Goal: Transaction & Acquisition: Purchase product/service

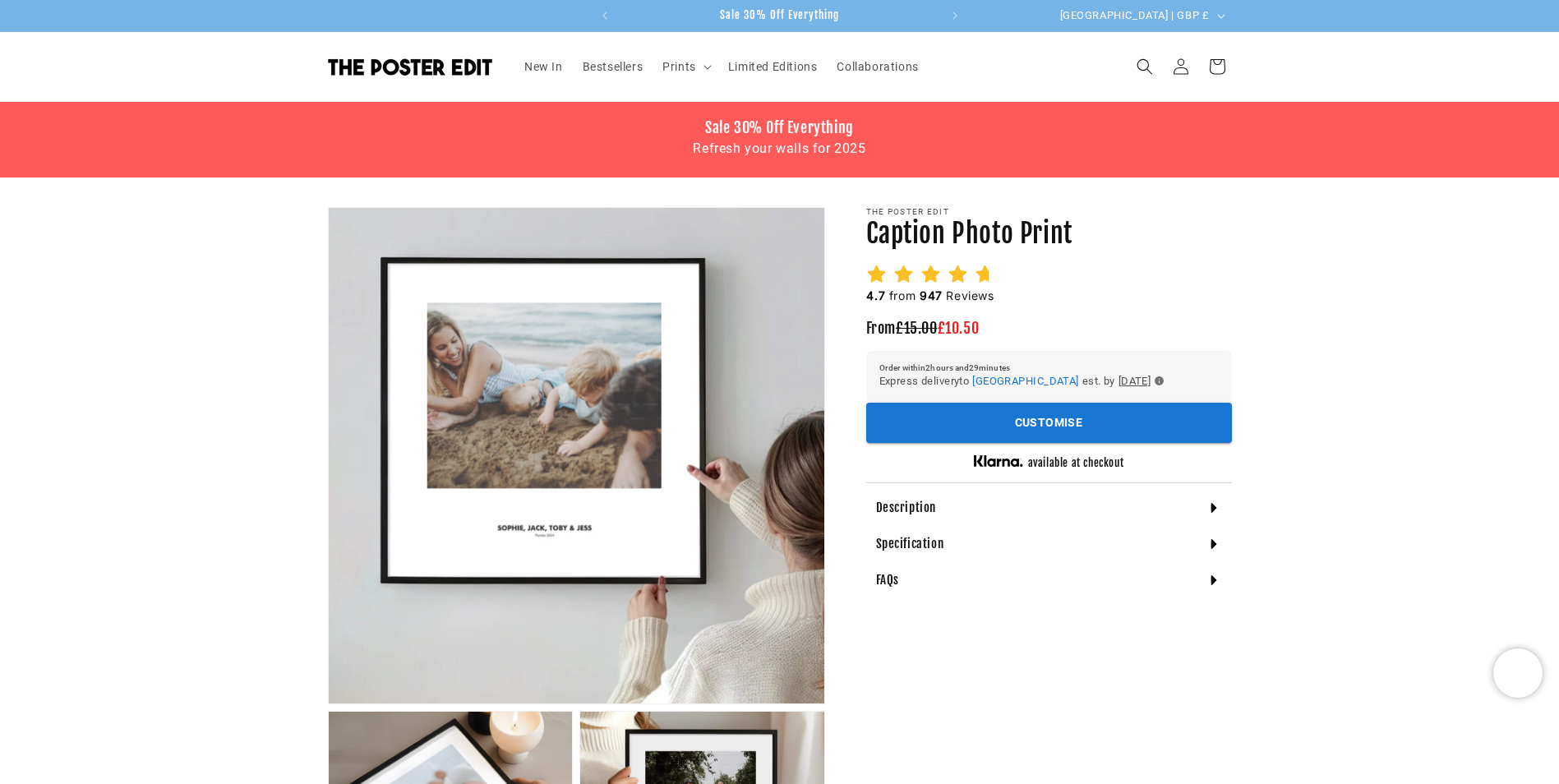
click at [1325, 54] on sticky-header "New In Bestsellers Prints Prints Drinks Illustrations Maps & Travel Nursery & C…" at bounding box center [779, 67] width 1559 height 70
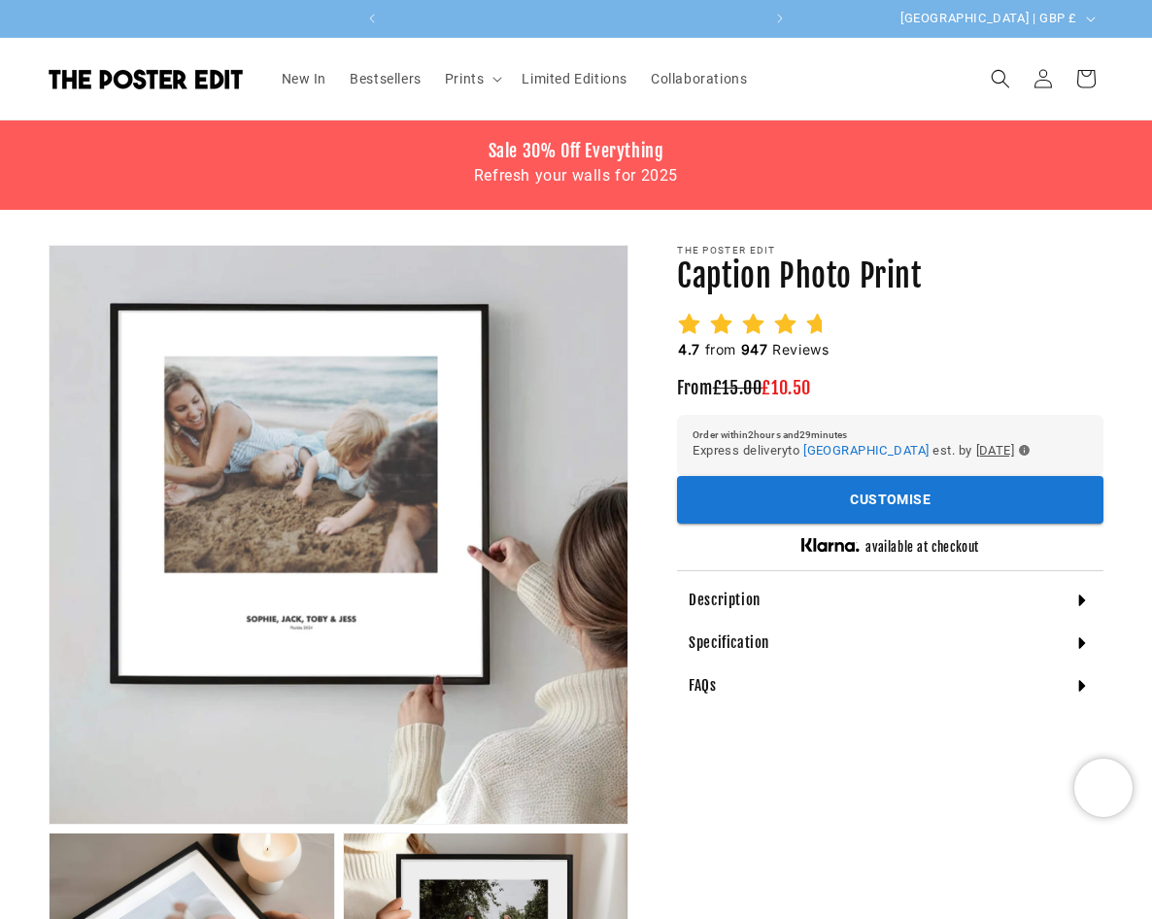
click at [1076, 610] on icon at bounding box center [1081, 600] width 19 height 19
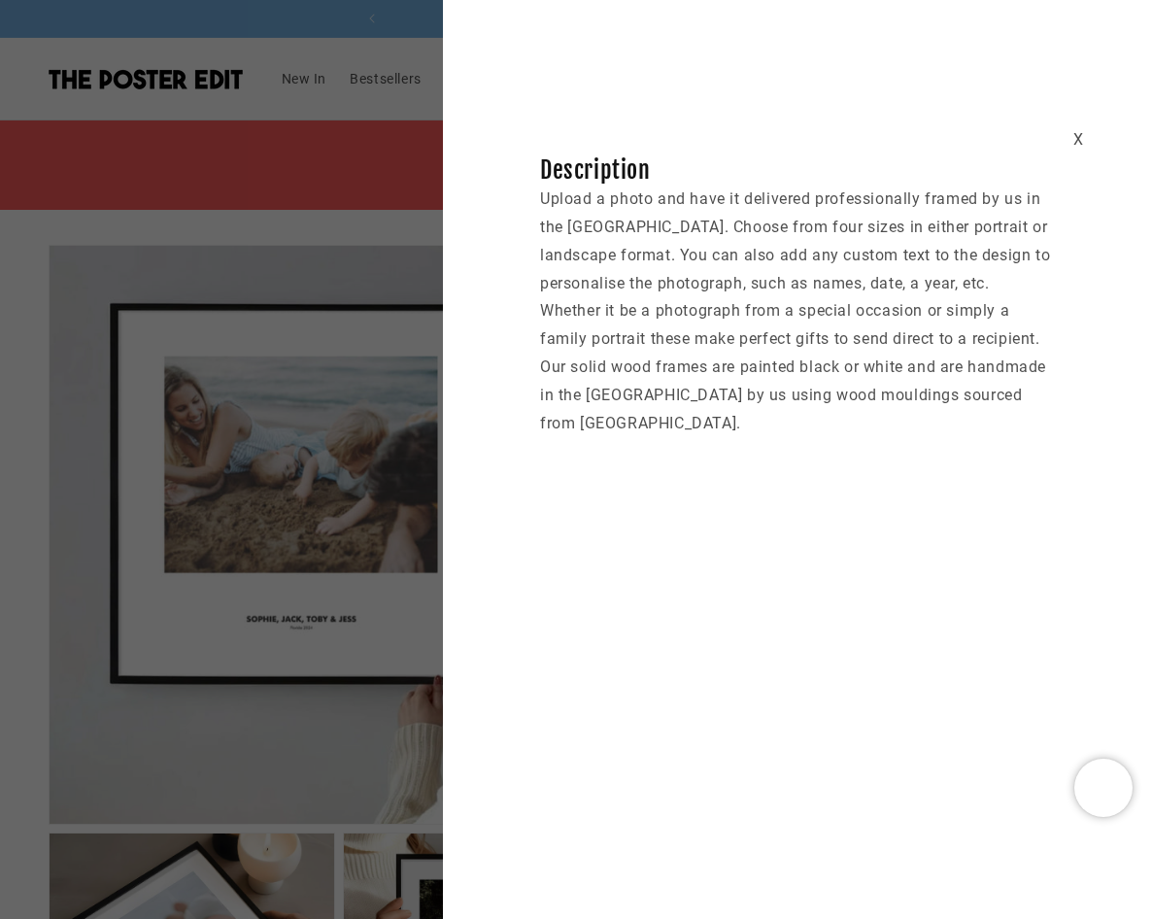
scroll to position [0, 373]
click at [1082, 141] on div "X" at bounding box center [1078, 140] width 11 height 28
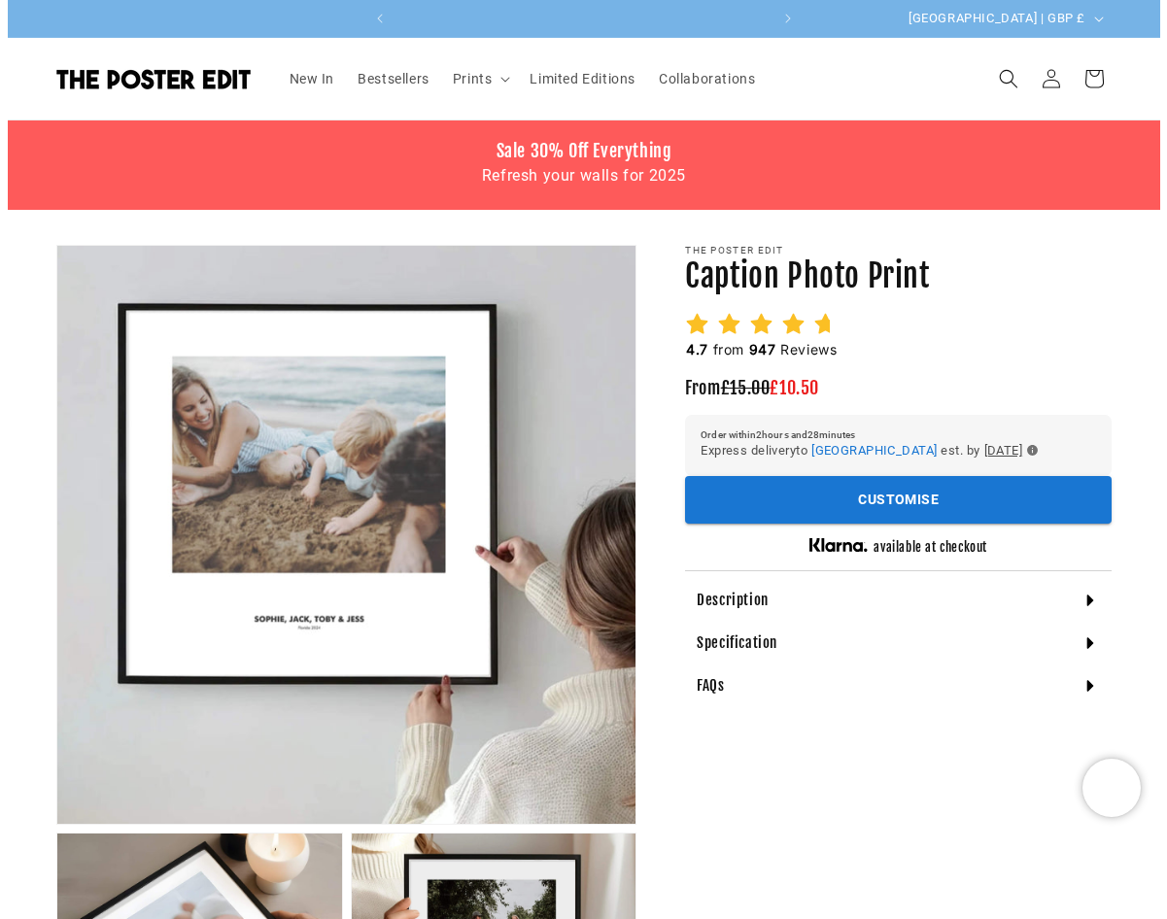
scroll to position [0, 0]
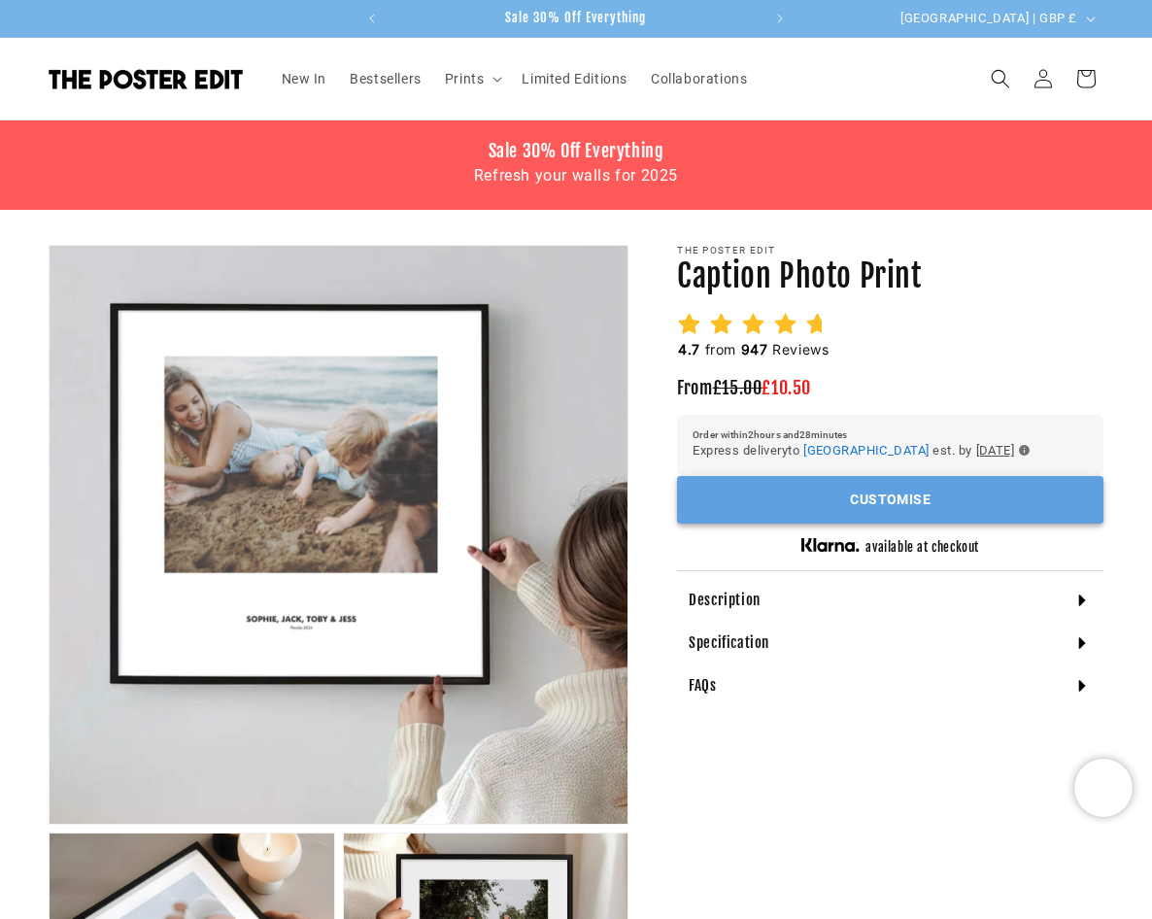
click at [879, 523] on button "Customise" at bounding box center [890, 500] width 426 height 48
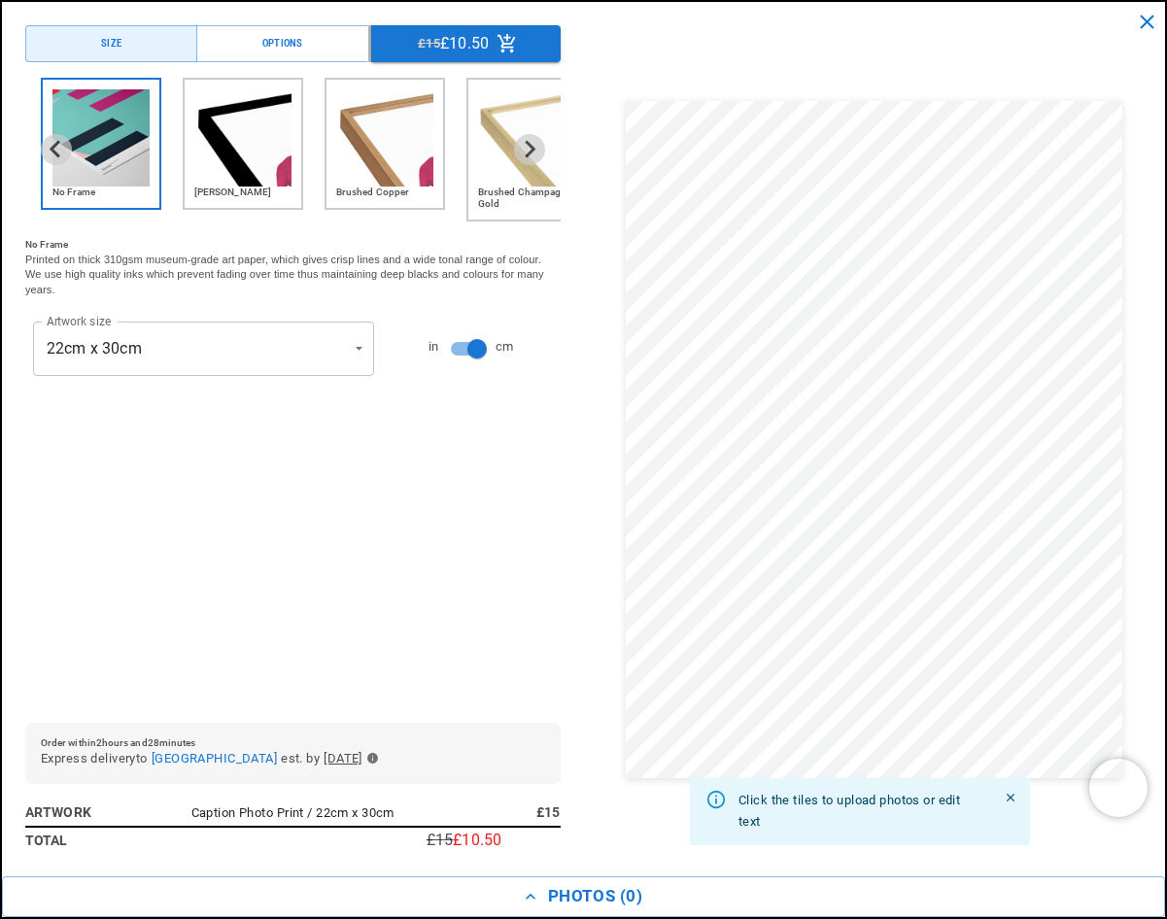
scroll to position [0, 747]
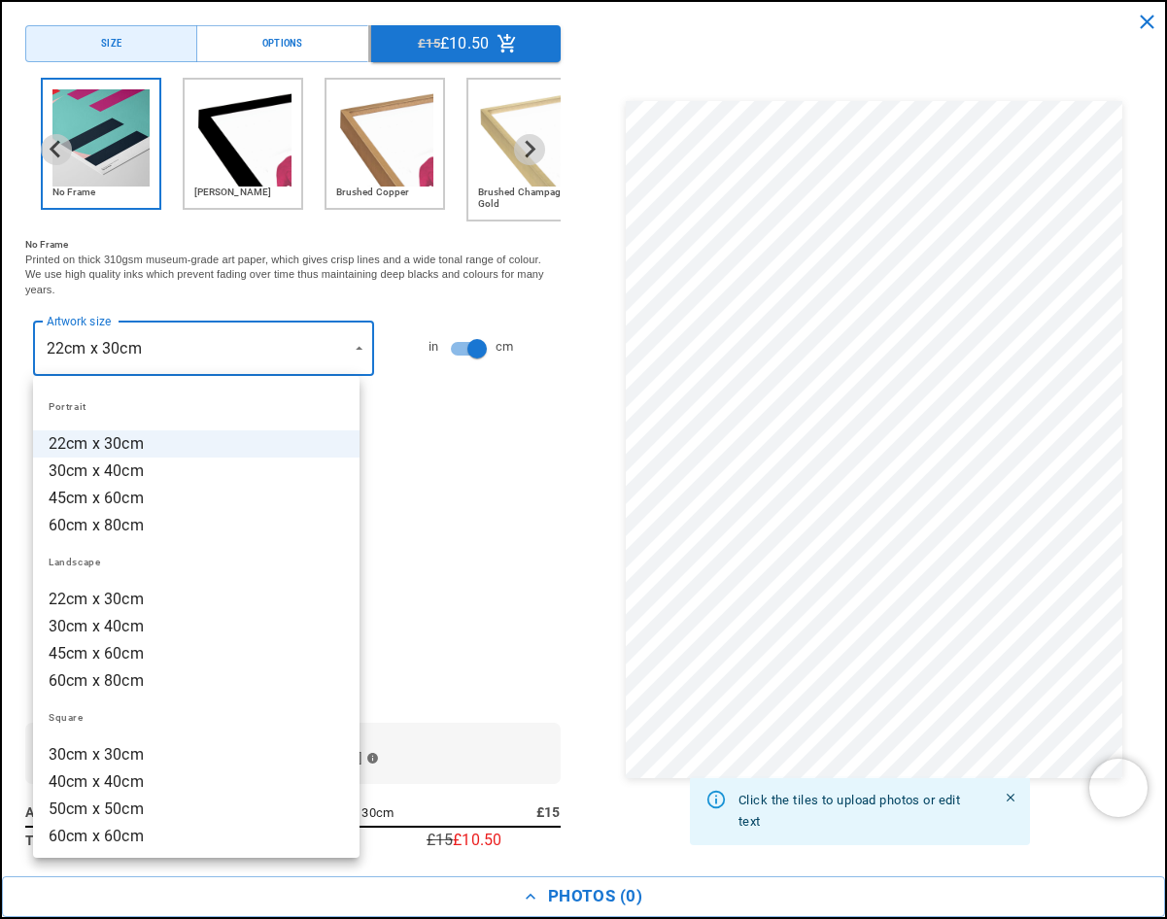
click at [344, 346] on div at bounding box center [583, 459] width 1167 height 919
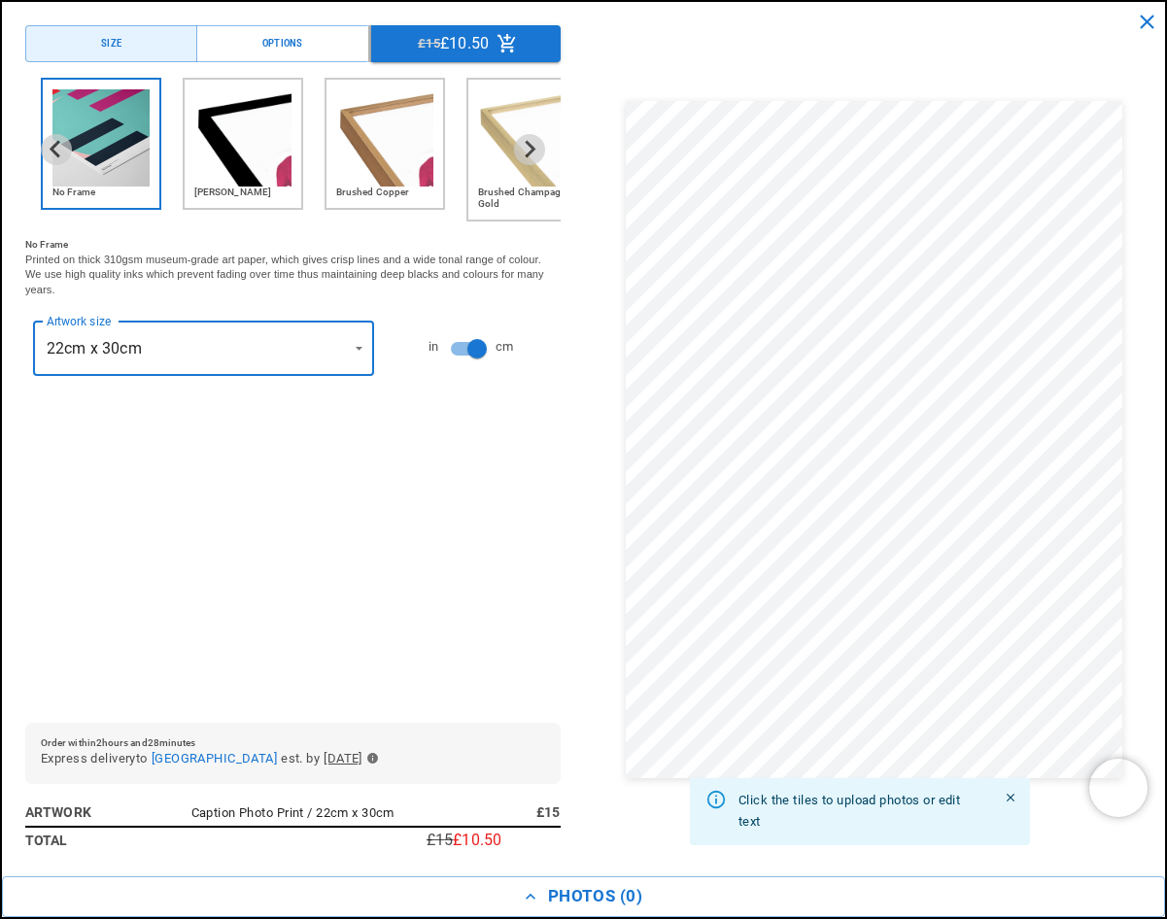
click at [1147, 19] on icon "close" at bounding box center [1146, 22] width 24 height 24
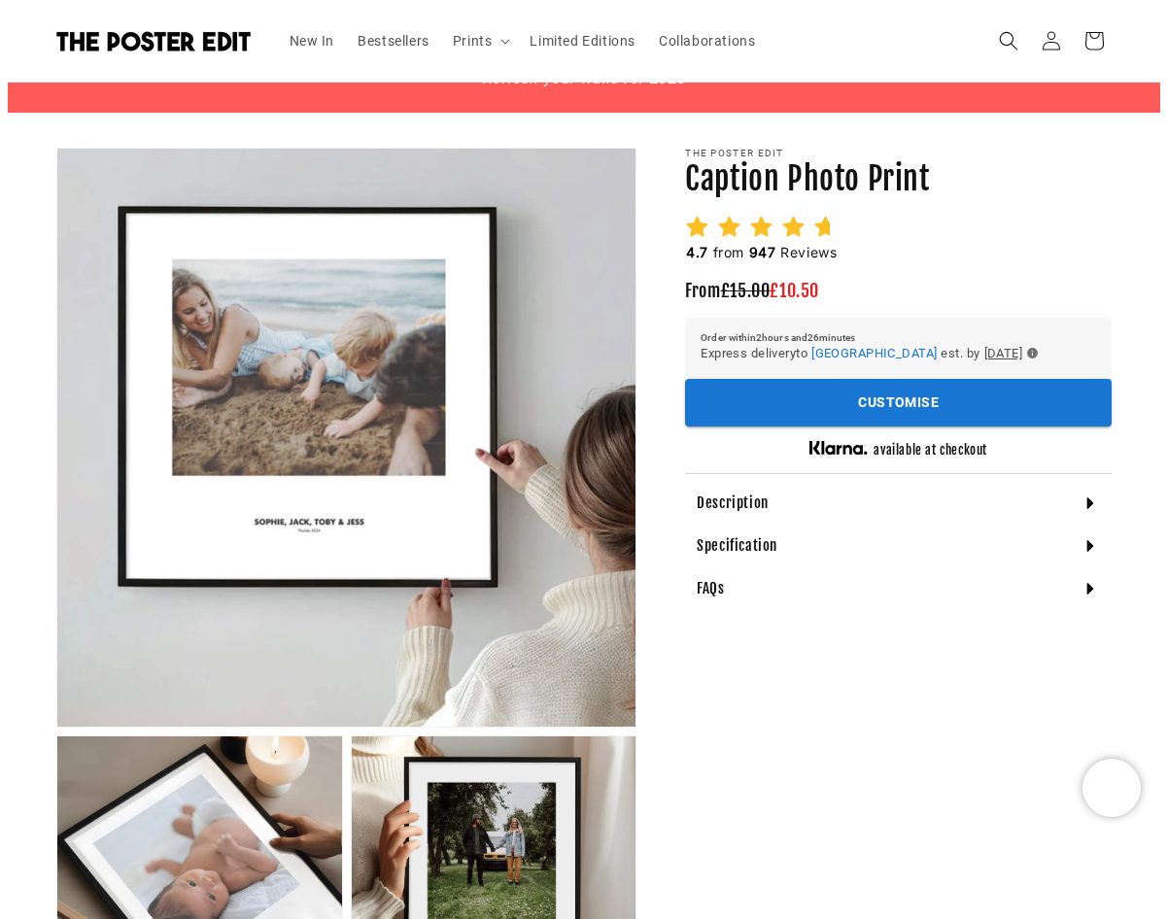
scroll to position [0, 0]
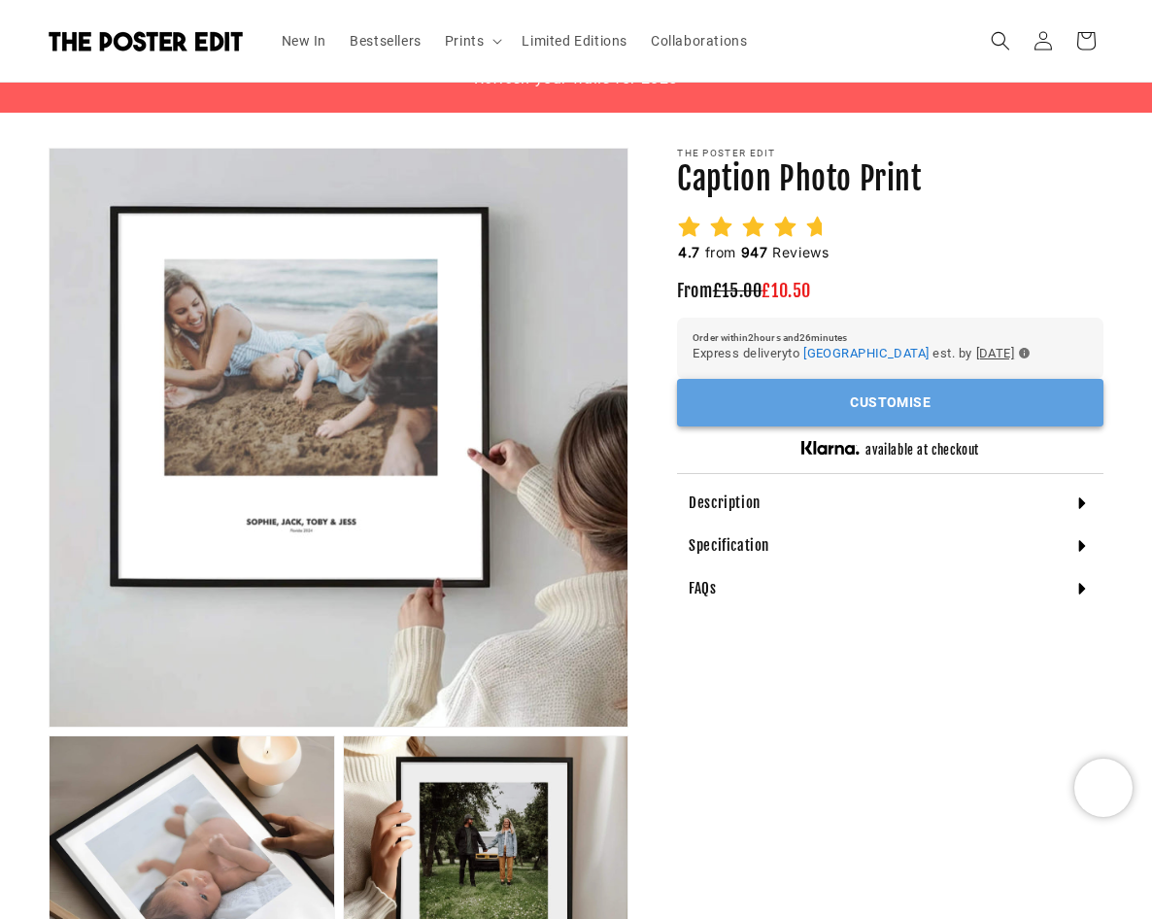
click at [971, 423] on button "Customise" at bounding box center [890, 403] width 426 height 48
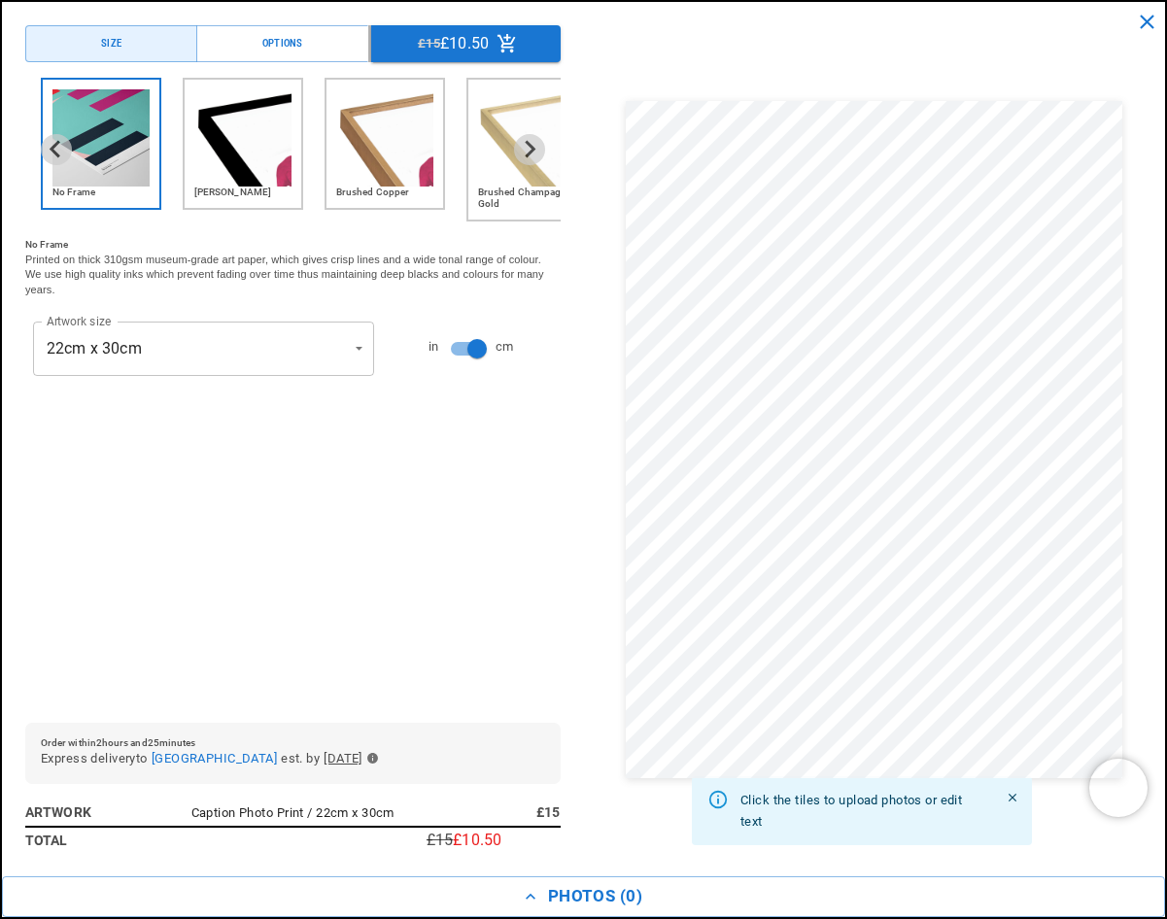
scroll to position [0, 373]
click at [243, 159] on img "2 of 6" at bounding box center [242, 137] width 97 height 97
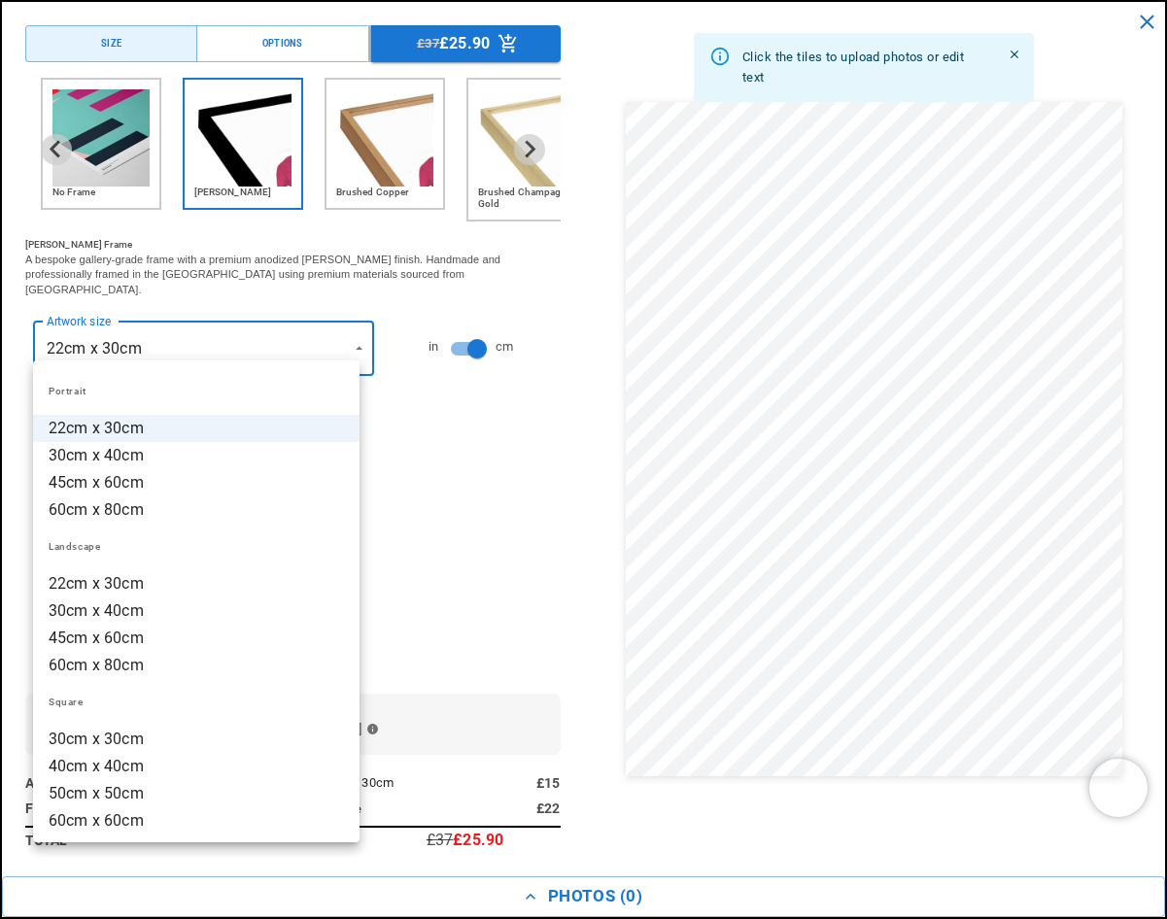
scroll to position [0, 747]
click at [242, 519] on li "60cm x 80cm" at bounding box center [196, 509] width 326 height 27
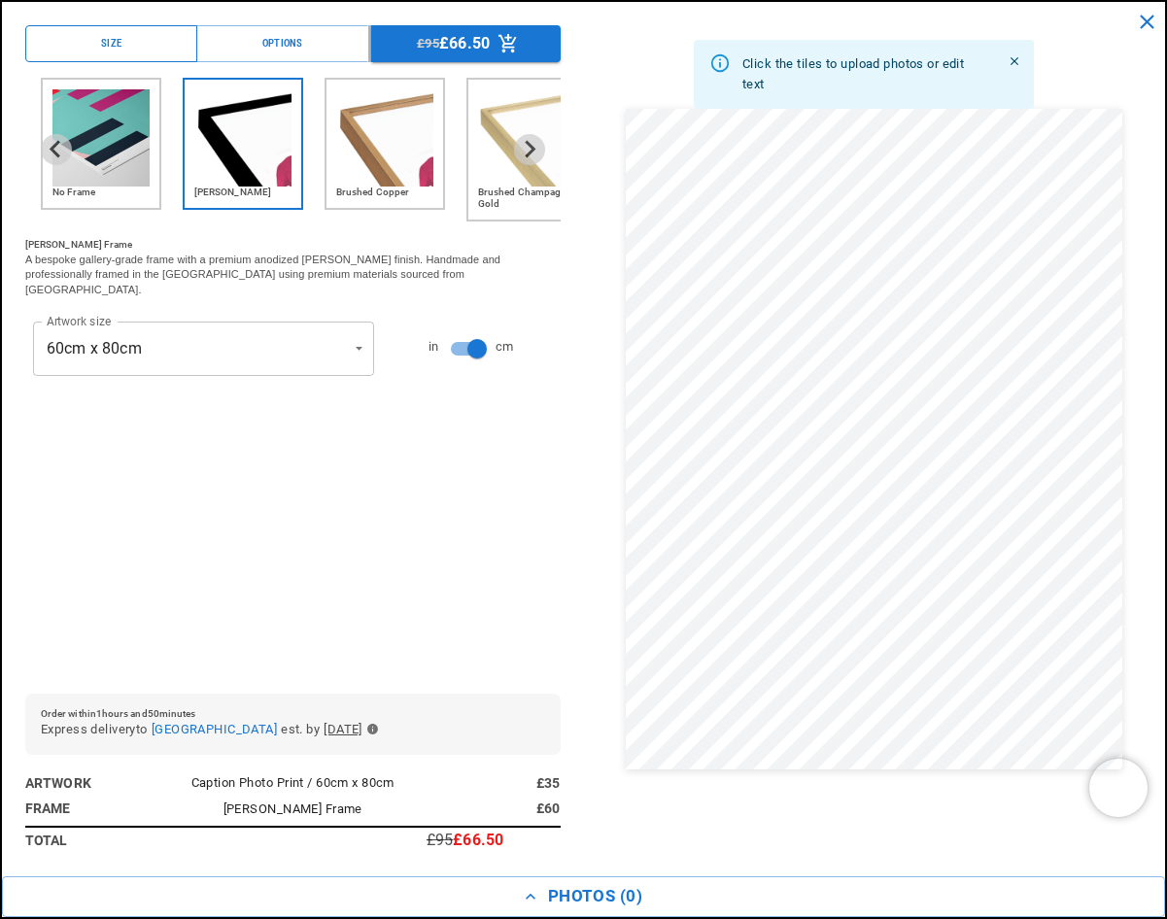
scroll to position [0, 0]
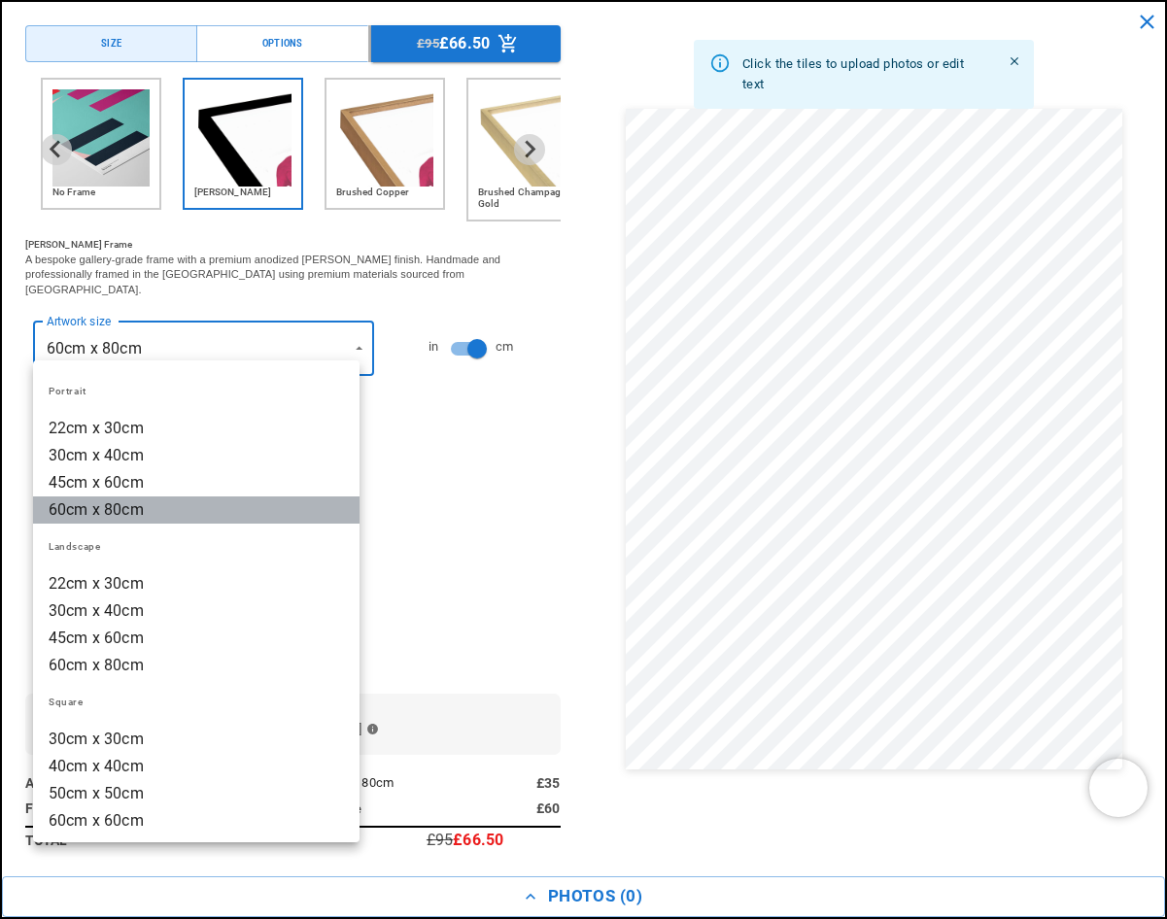
click at [260, 519] on li "60cm x 80cm" at bounding box center [196, 509] width 326 height 27
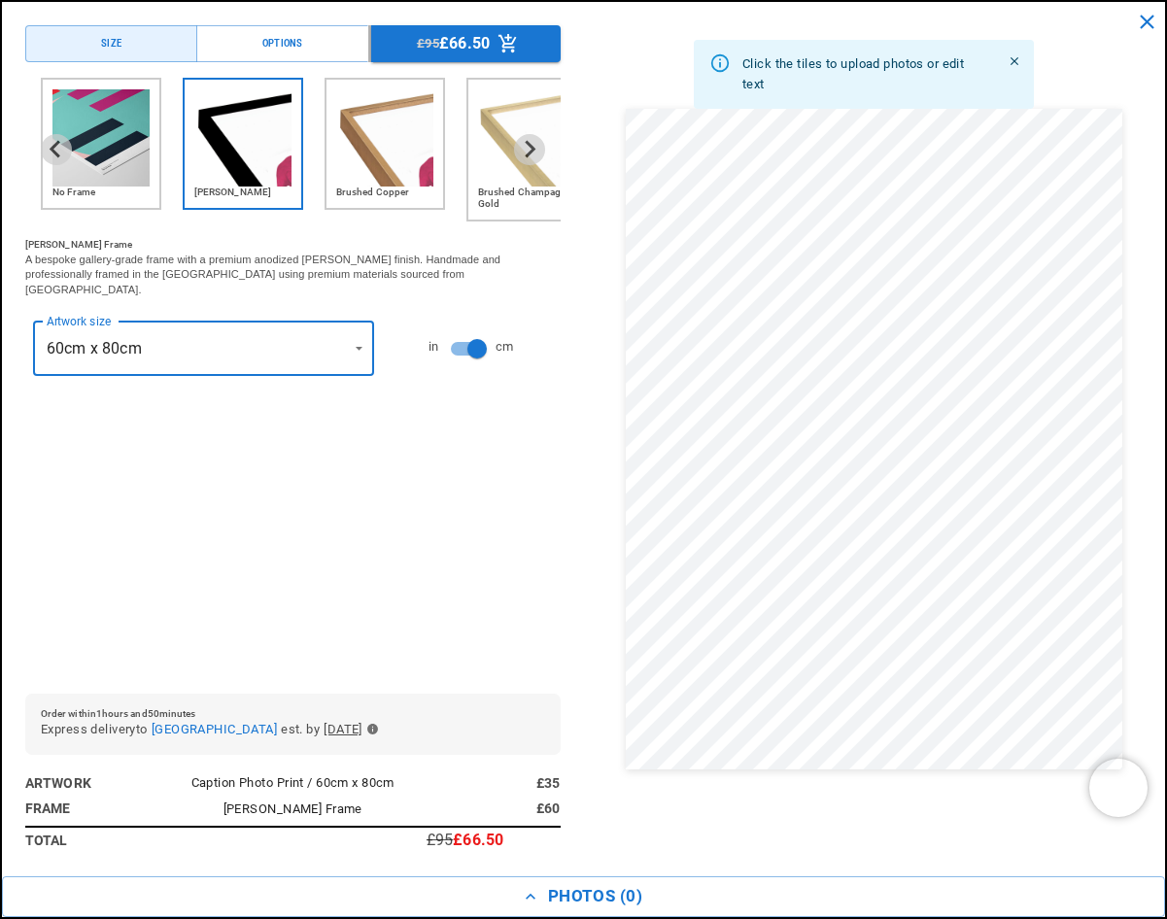
click at [469, 530] on div "**********" at bounding box center [292, 378] width 535 height 600
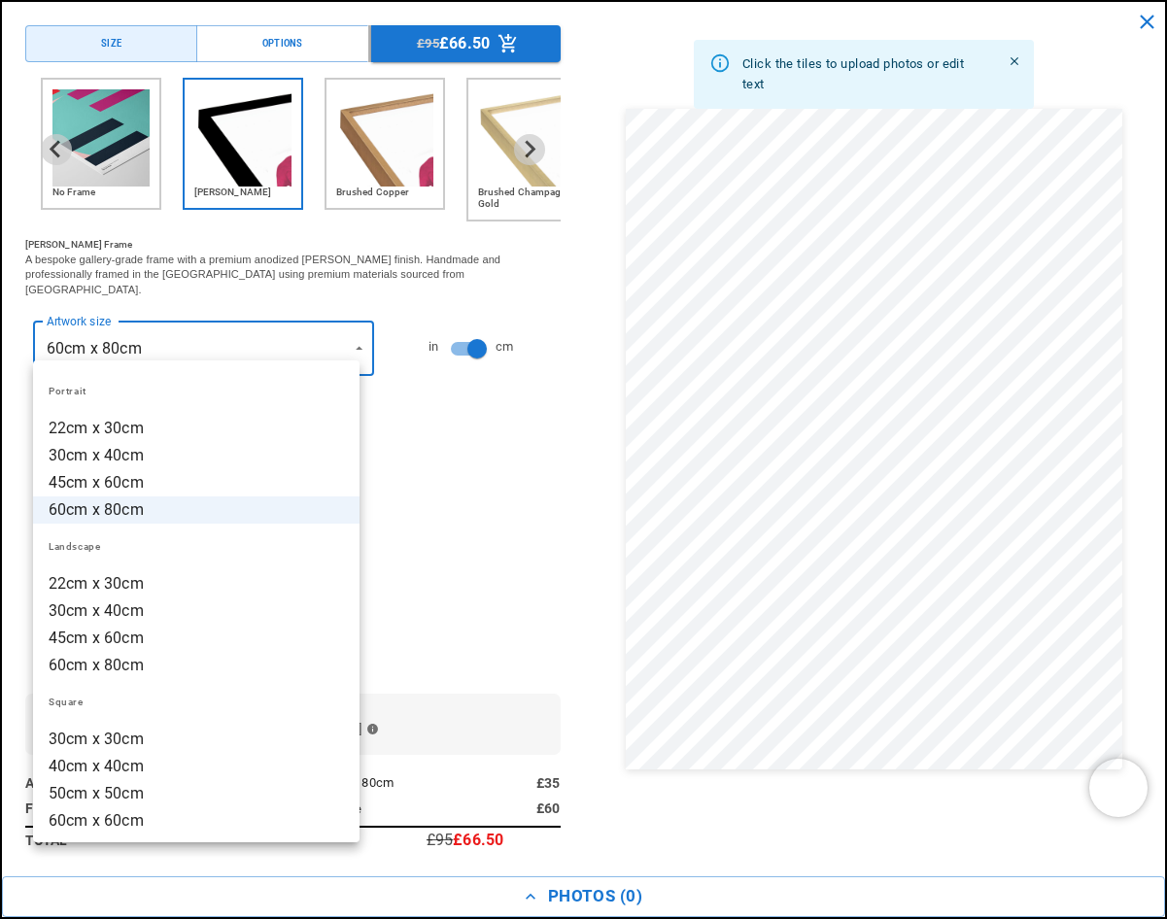
click at [283, 475] on li "45cm x 60cm" at bounding box center [196, 482] width 326 height 27
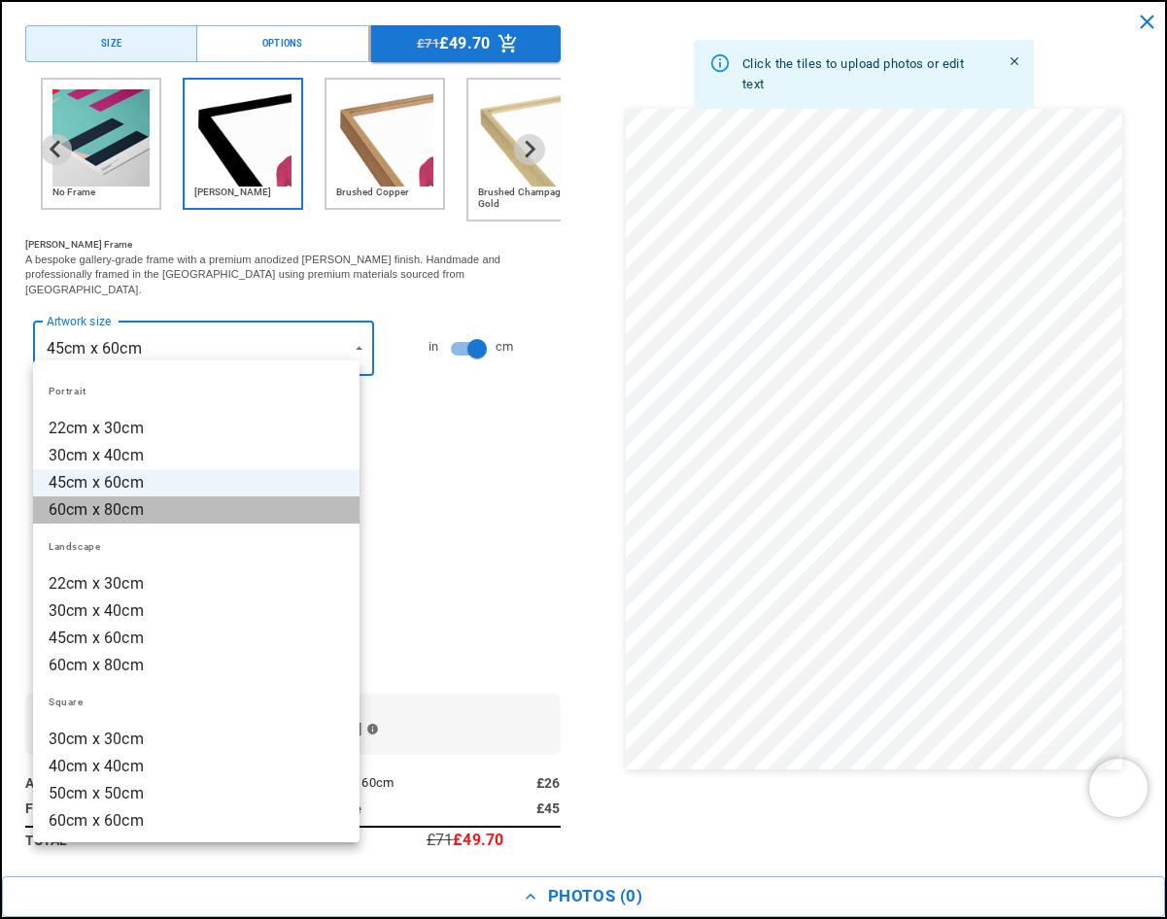
click at [271, 510] on li "60cm x 80cm" at bounding box center [196, 509] width 326 height 27
type input "**********"
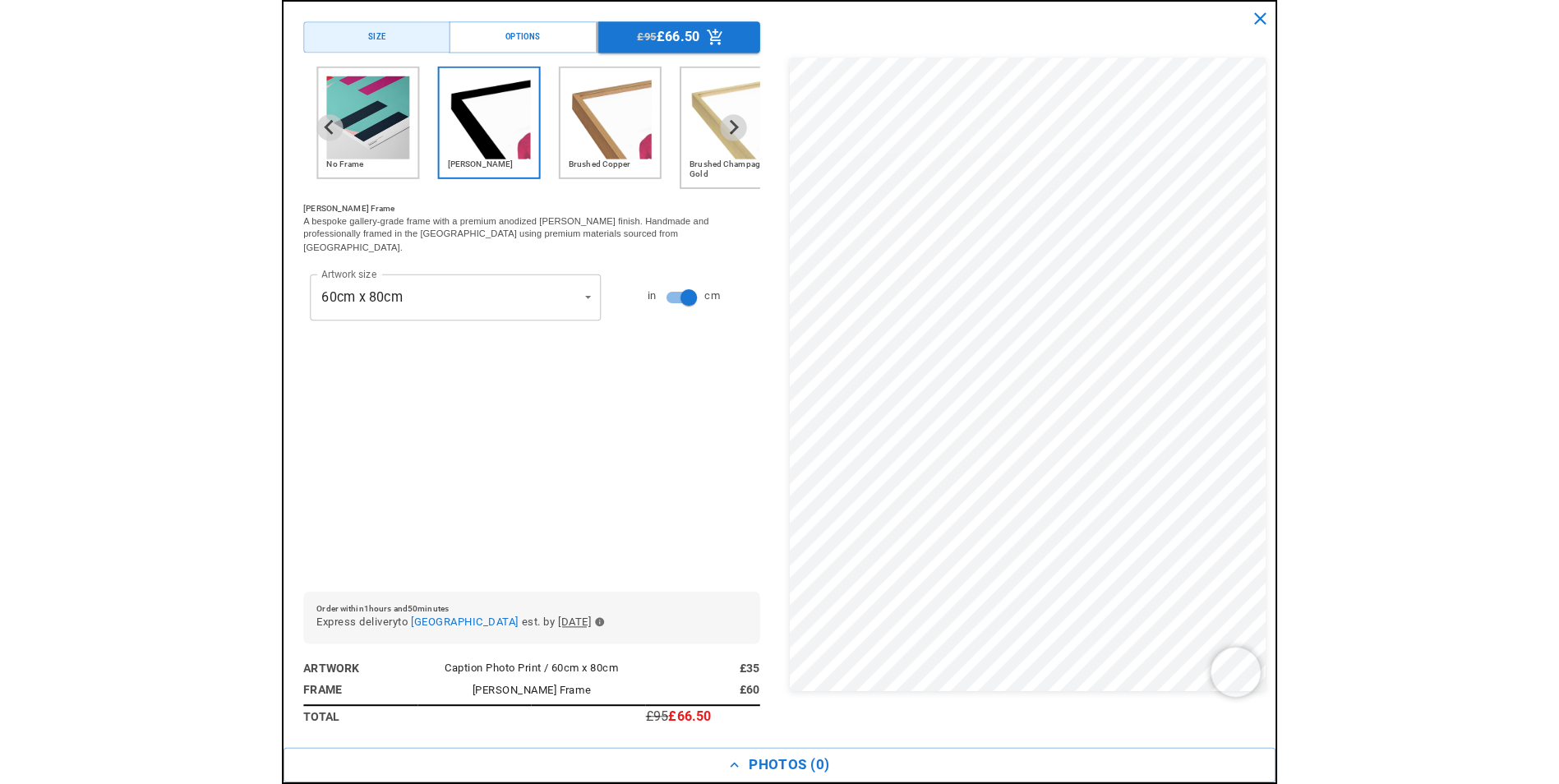
scroll to position [0, 641]
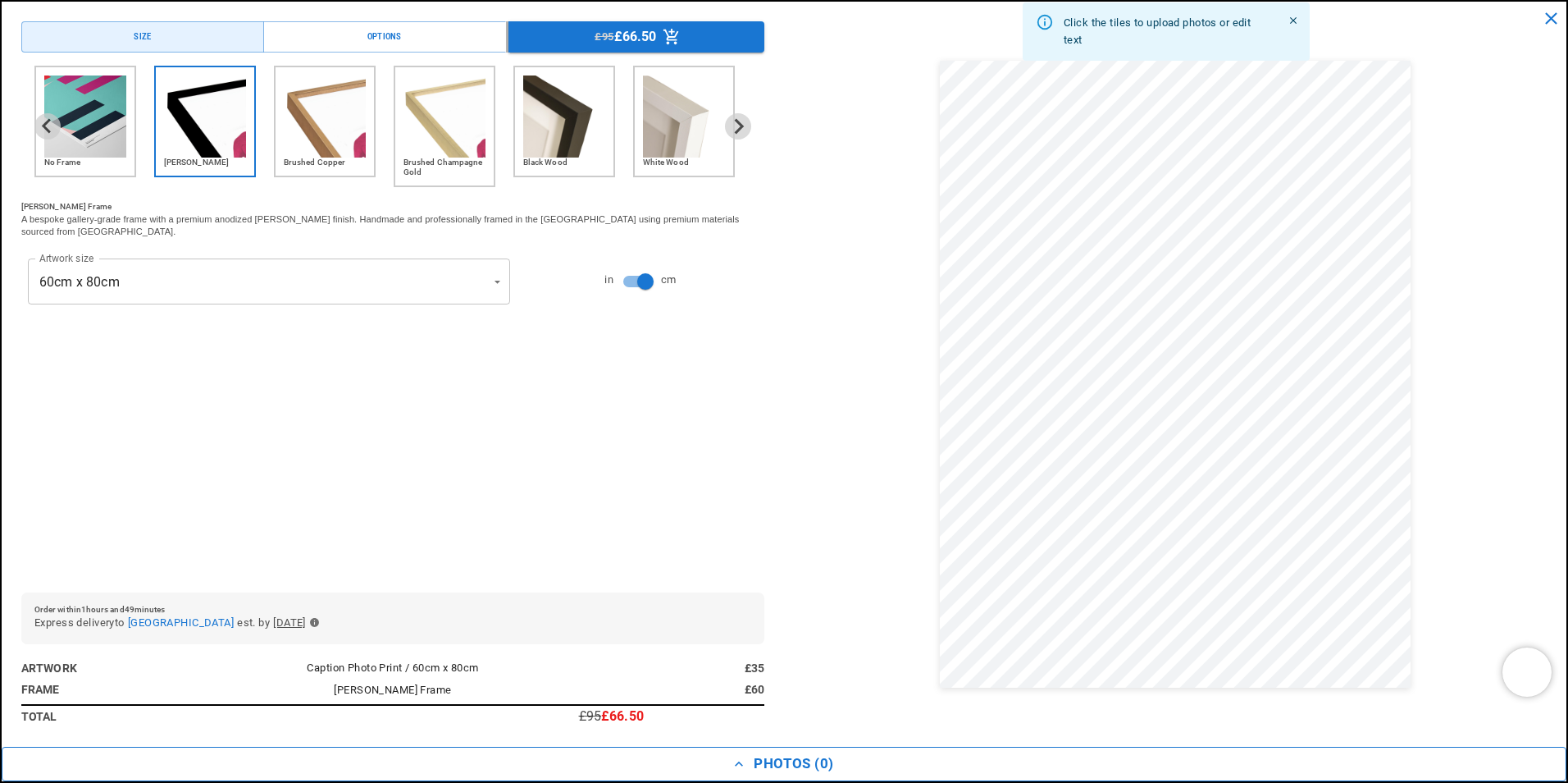
click at [739, 759] on icon "button" at bounding box center [738, 764] width 16 height 16
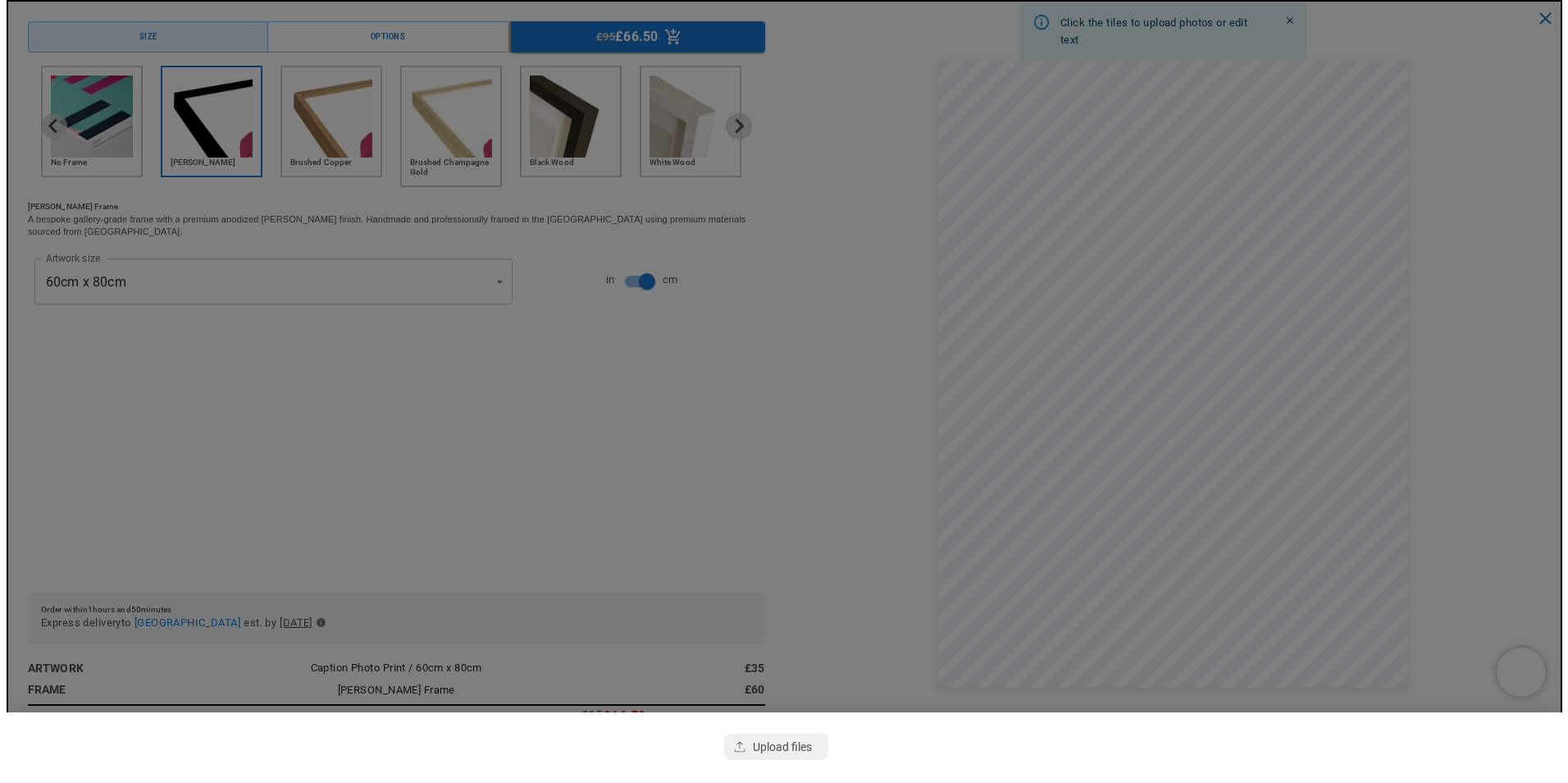
scroll to position [0, 0]
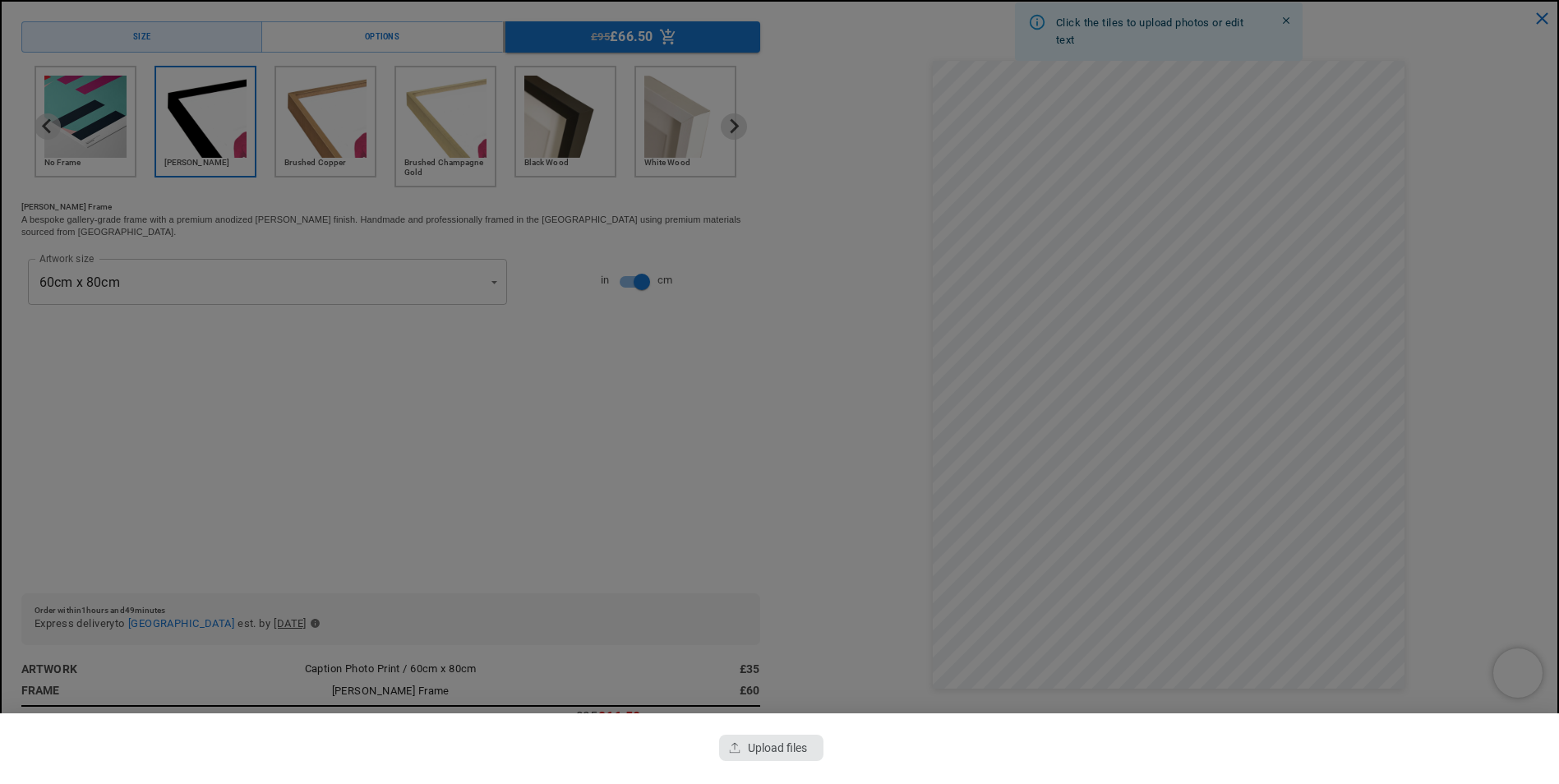
click at [788, 748] on div "button" at bounding box center [771, 747] width 103 height 26
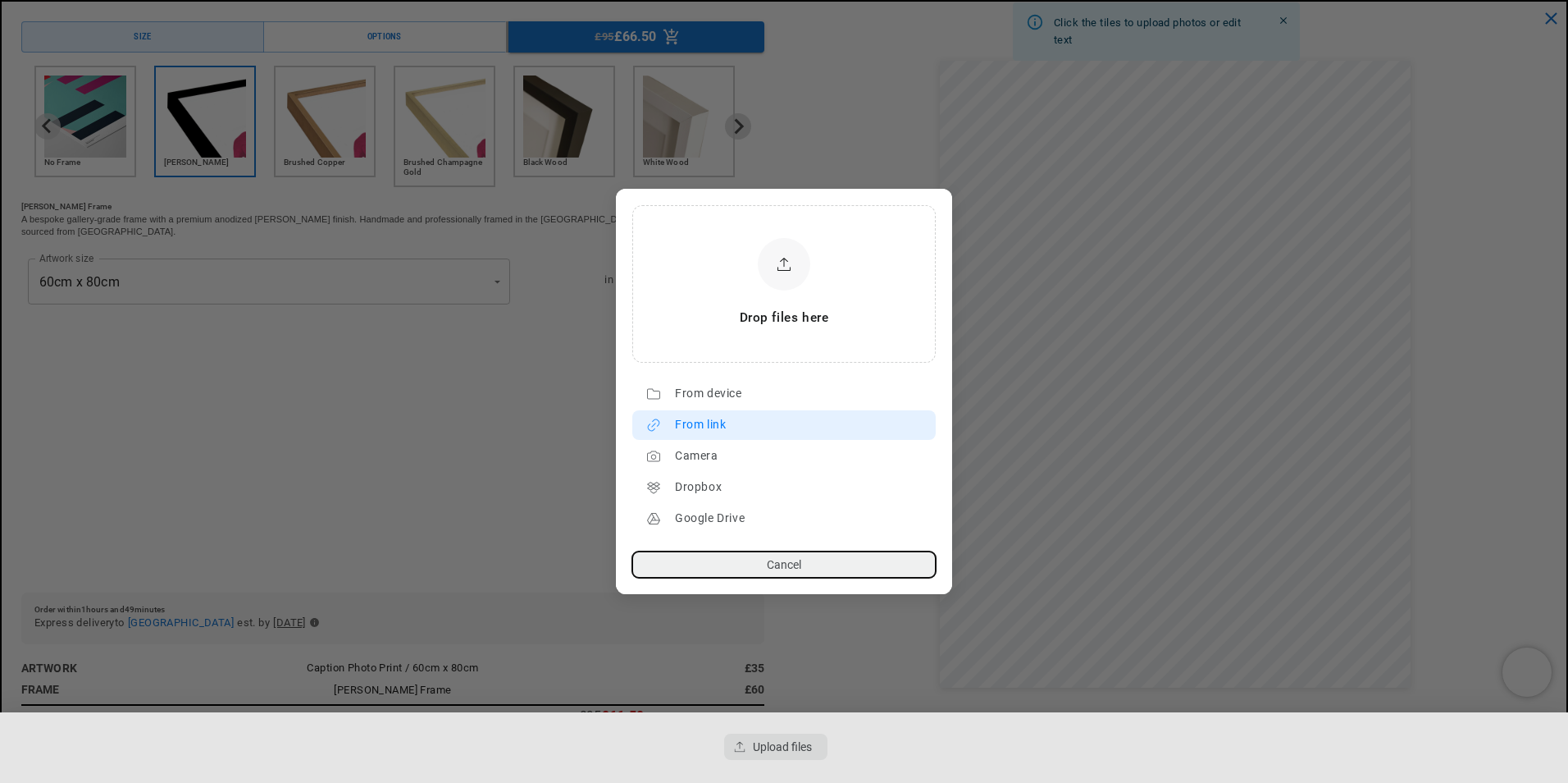
scroll to position [0, 320]
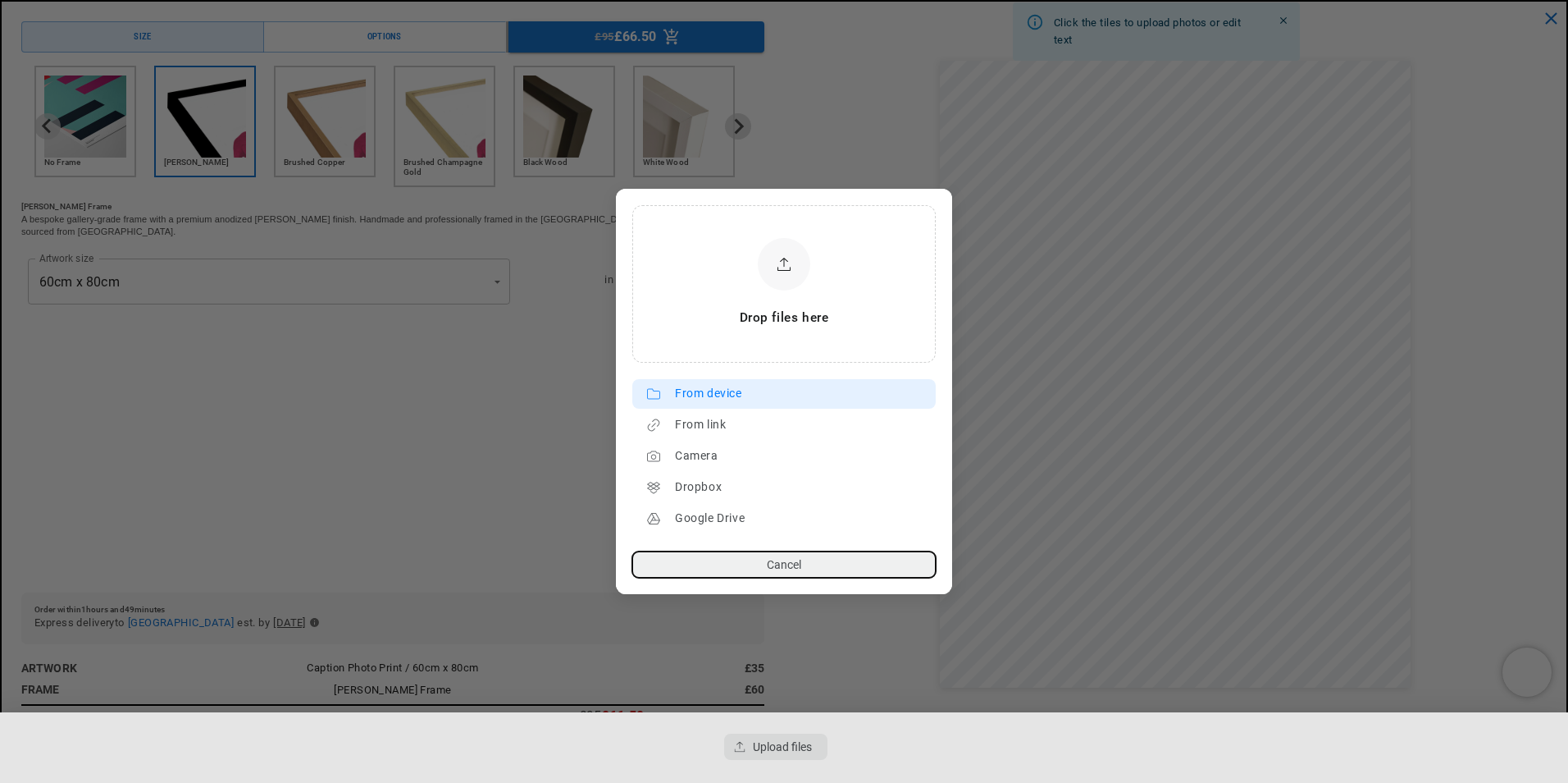
click at [709, 394] on div "From device" at bounding box center [800, 394] width 252 height 26
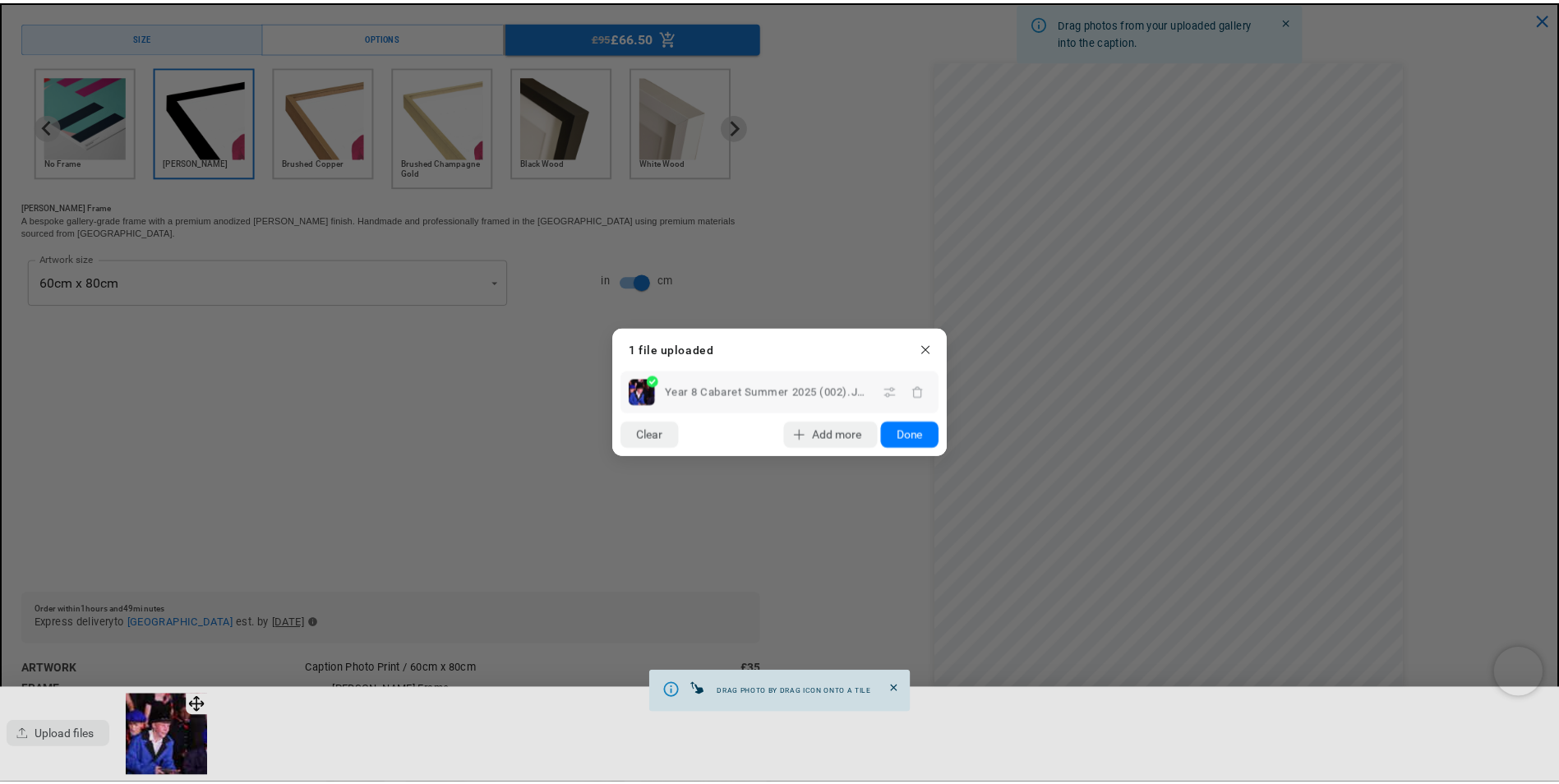
scroll to position [0, 641]
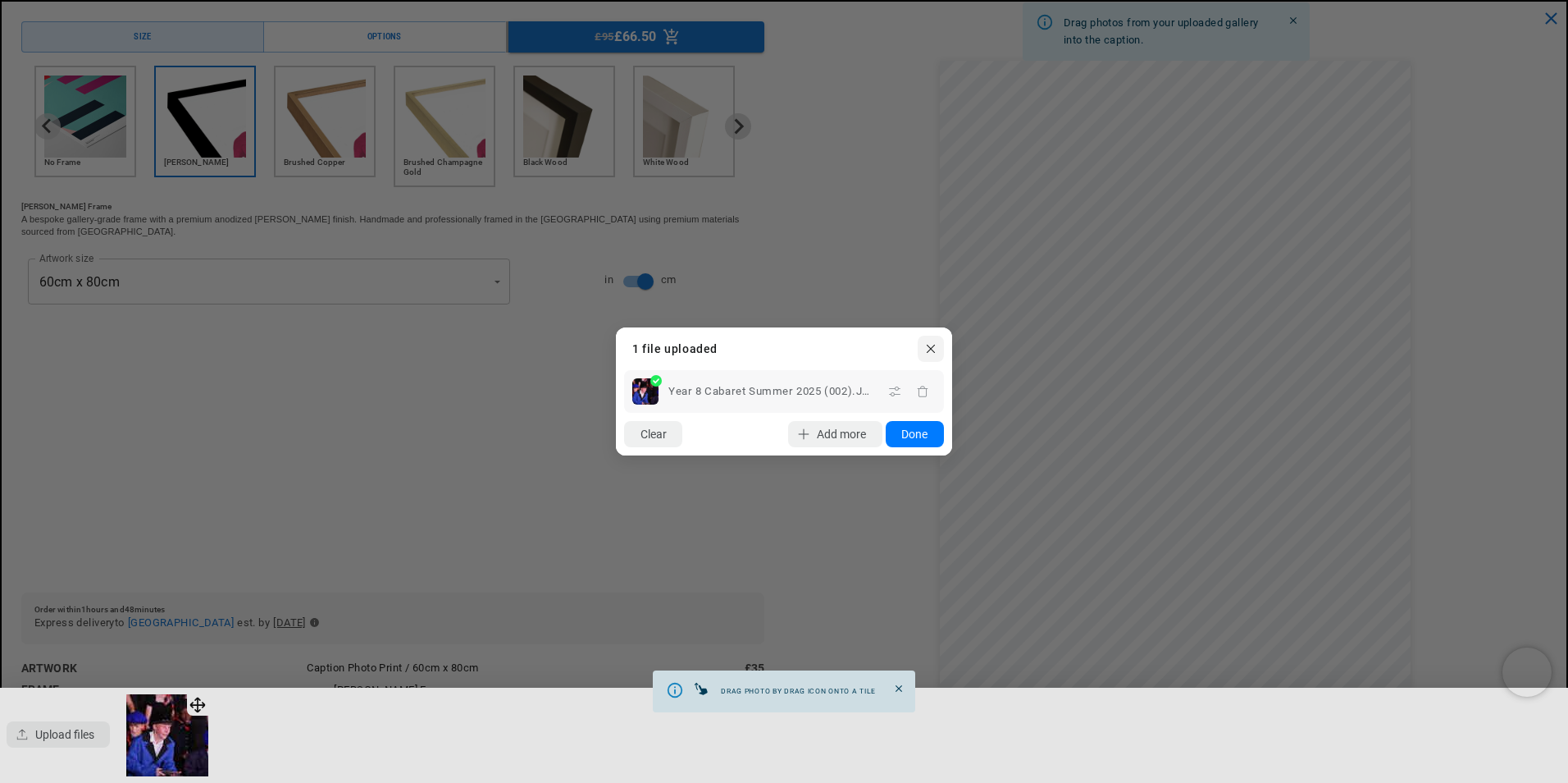
click at [929, 348] on icon "button" at bounding box center [931, 349] width 14 height 14
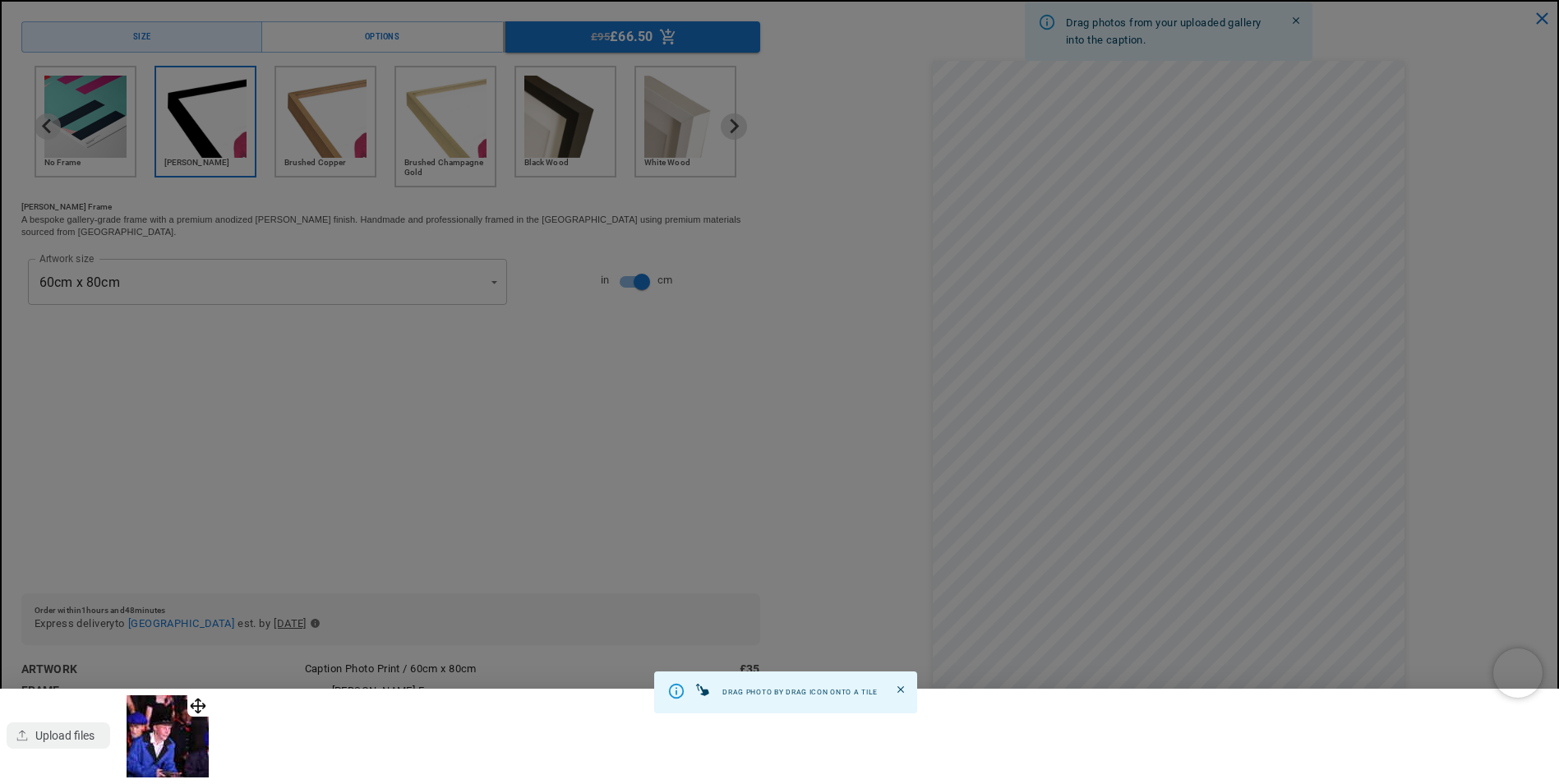
scroll to position [0, 0]
click at [839, 502] on div at bounding box center [779, 392] width 1559 height 784
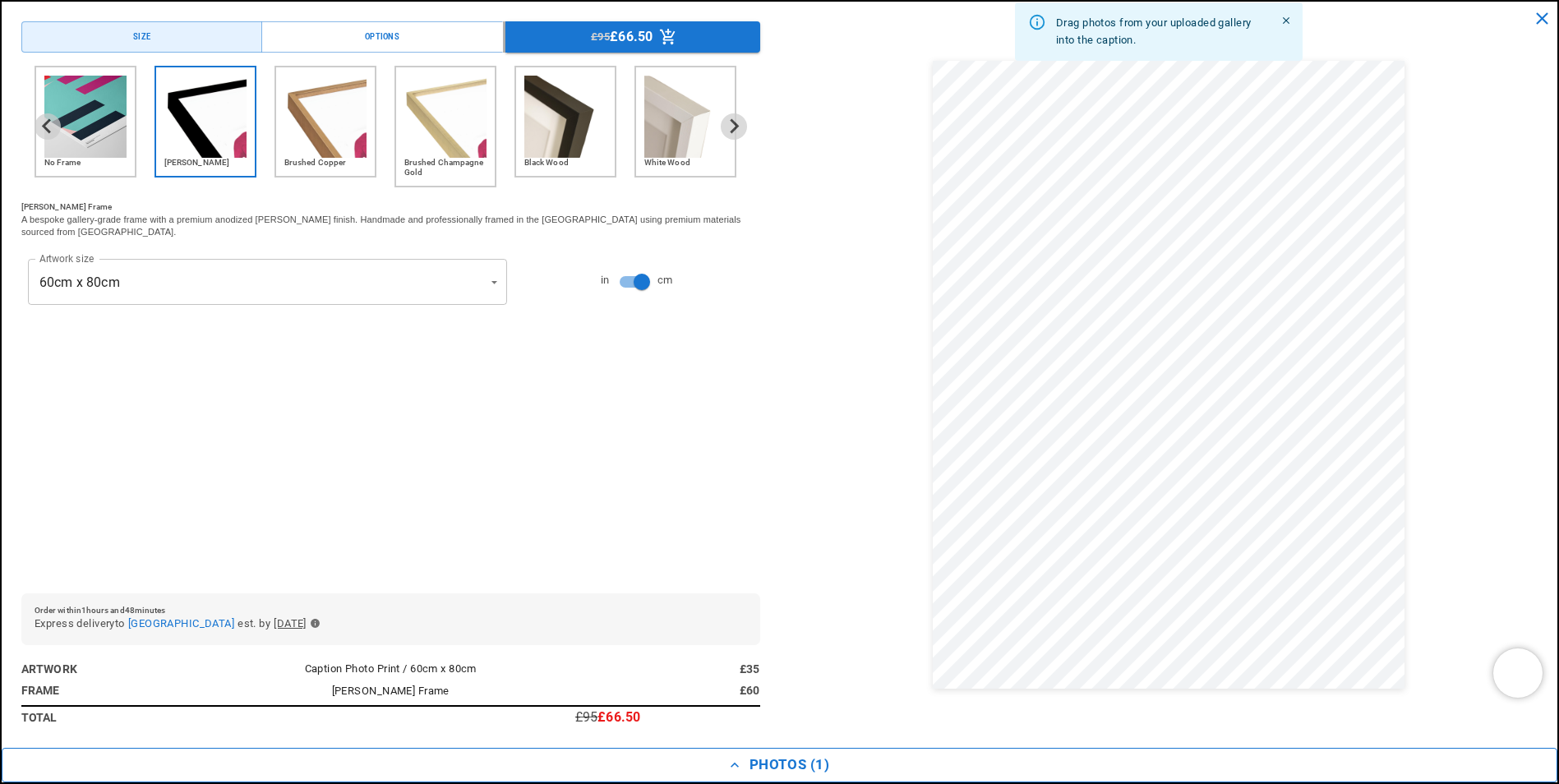
scroll to position [0, 321]
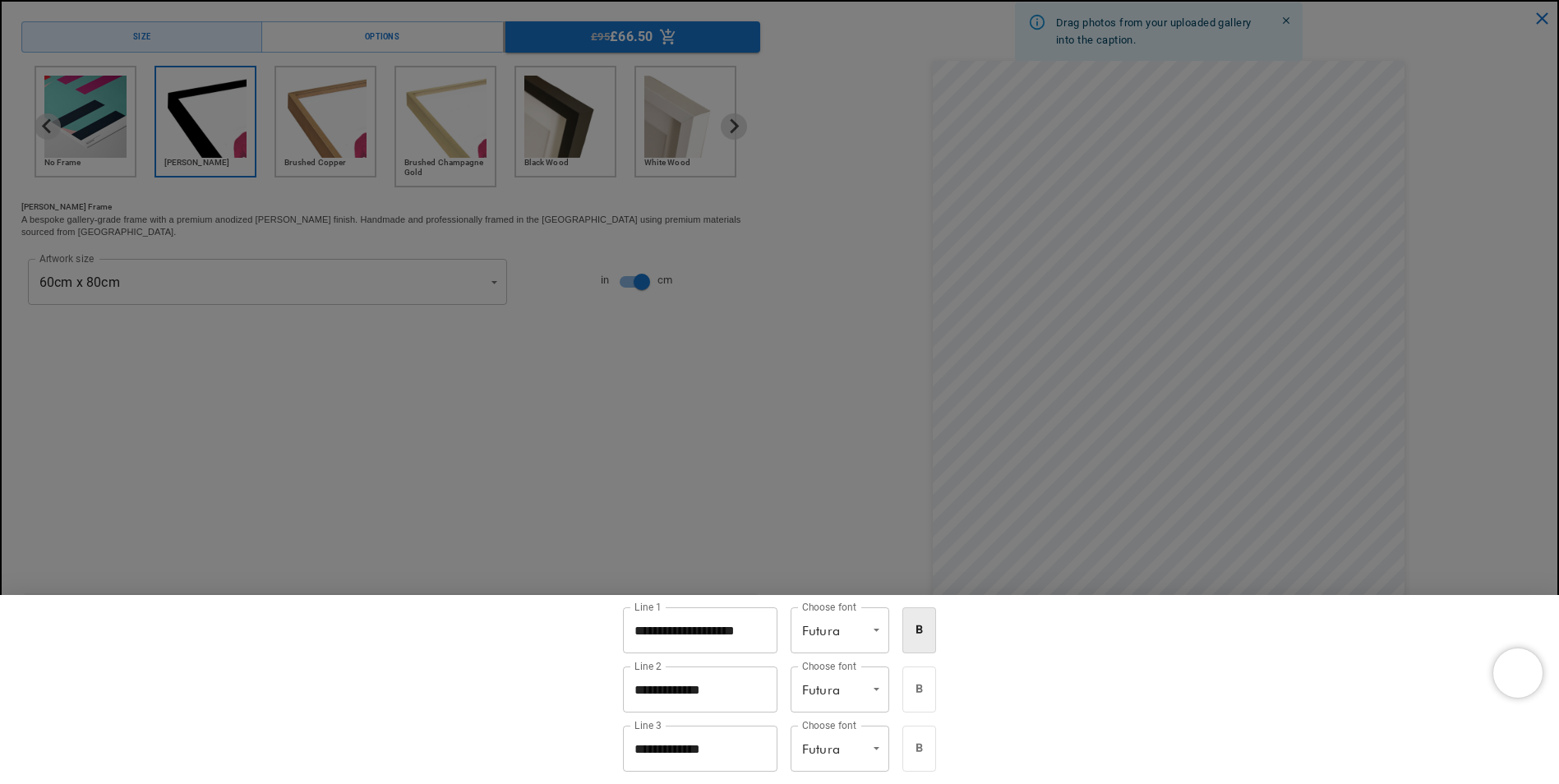
click at [863, 701] on li "Dancing Script" at bounding box center [848, 694] width 99 height 23
click at [862, 710] on li "Nord" at bounding box center [854, 716] width 99 height 23
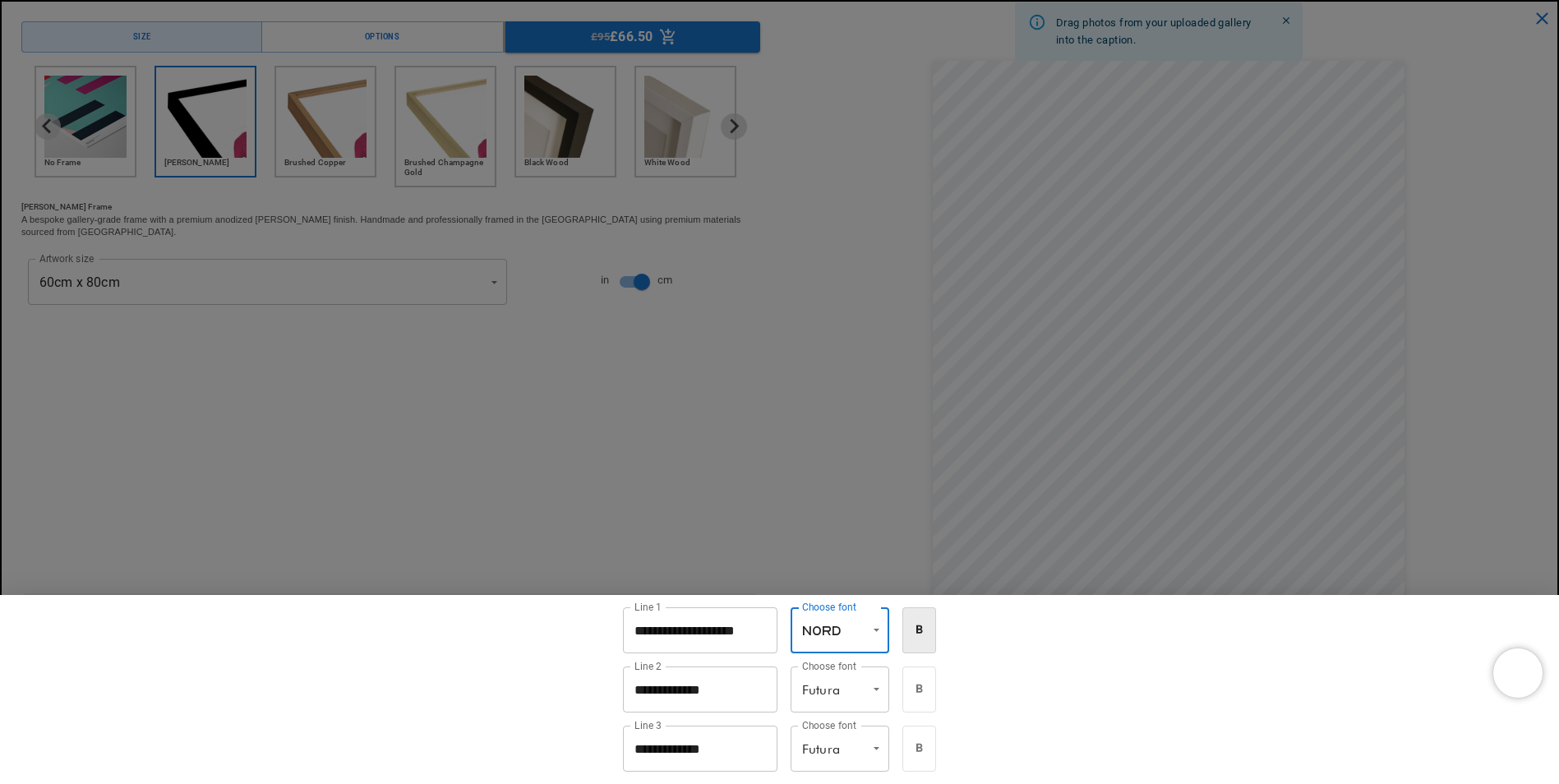
scroll to position [0, 0]
click at [856, 742] on li "Fifties" at bounding box center [848, 740] width 99 height 23
click at [870, 672] on li "Futura" at bounding box center [848, 671] width 99 height 23
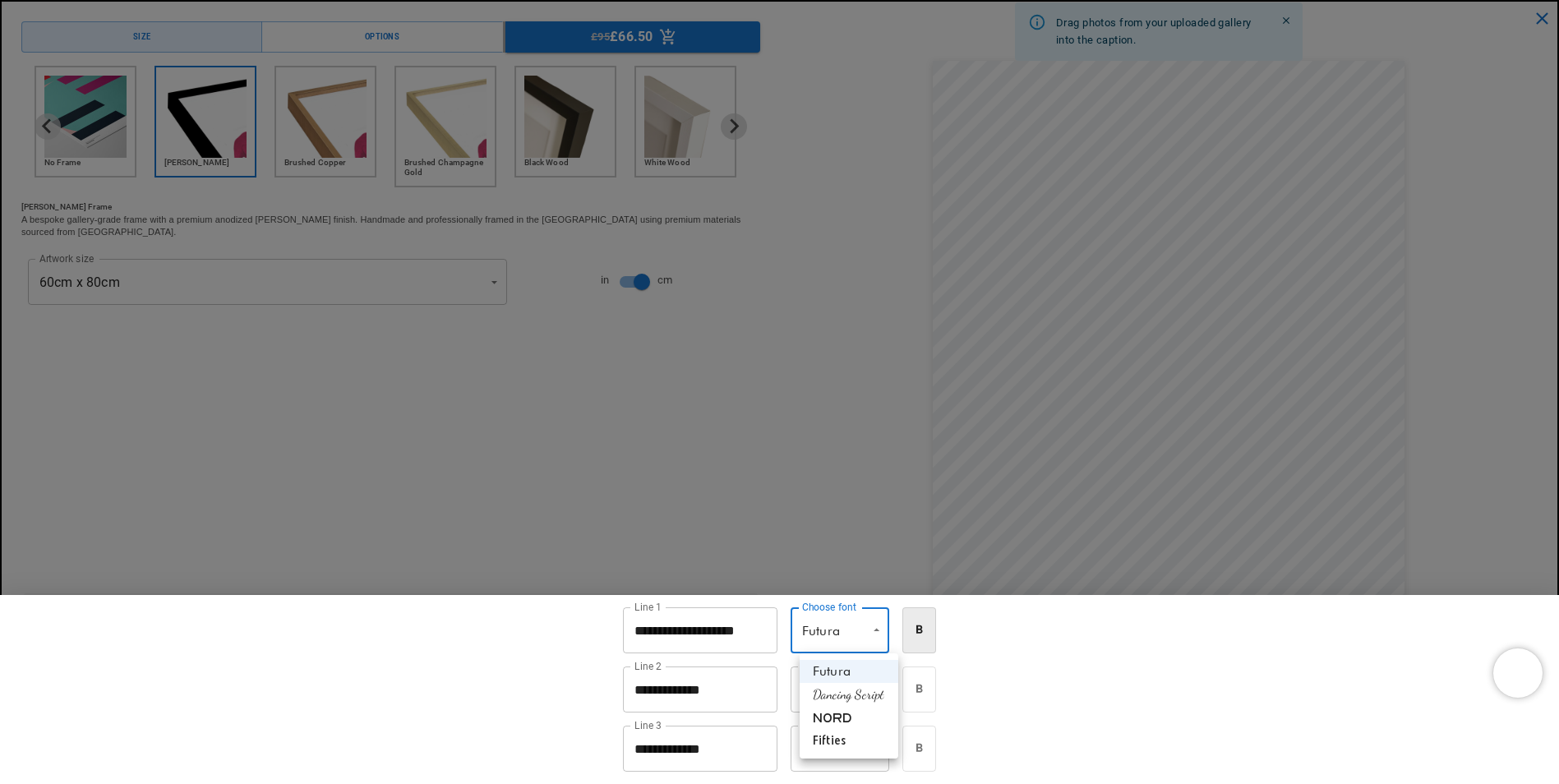
click at [870, 721] on li "Nord" at bounding box center [848, 716] width 99 height 23
type input "****"
click at [1023, 713] on div "**********" at bounding box center [779, 688] width 1559 height 189
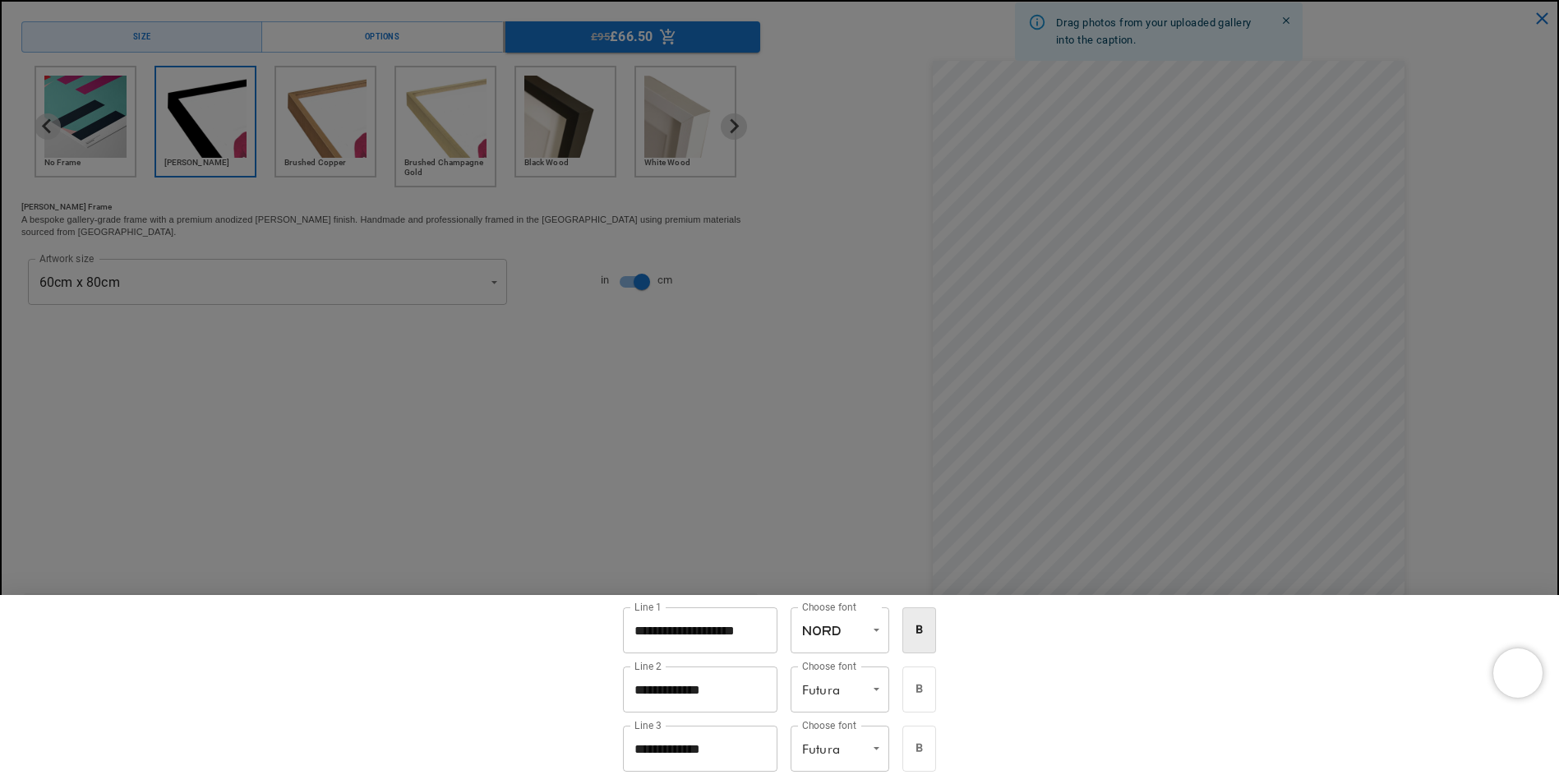
click at [670, 503] on div at bounding box center [779, 392] width 1559 height 784
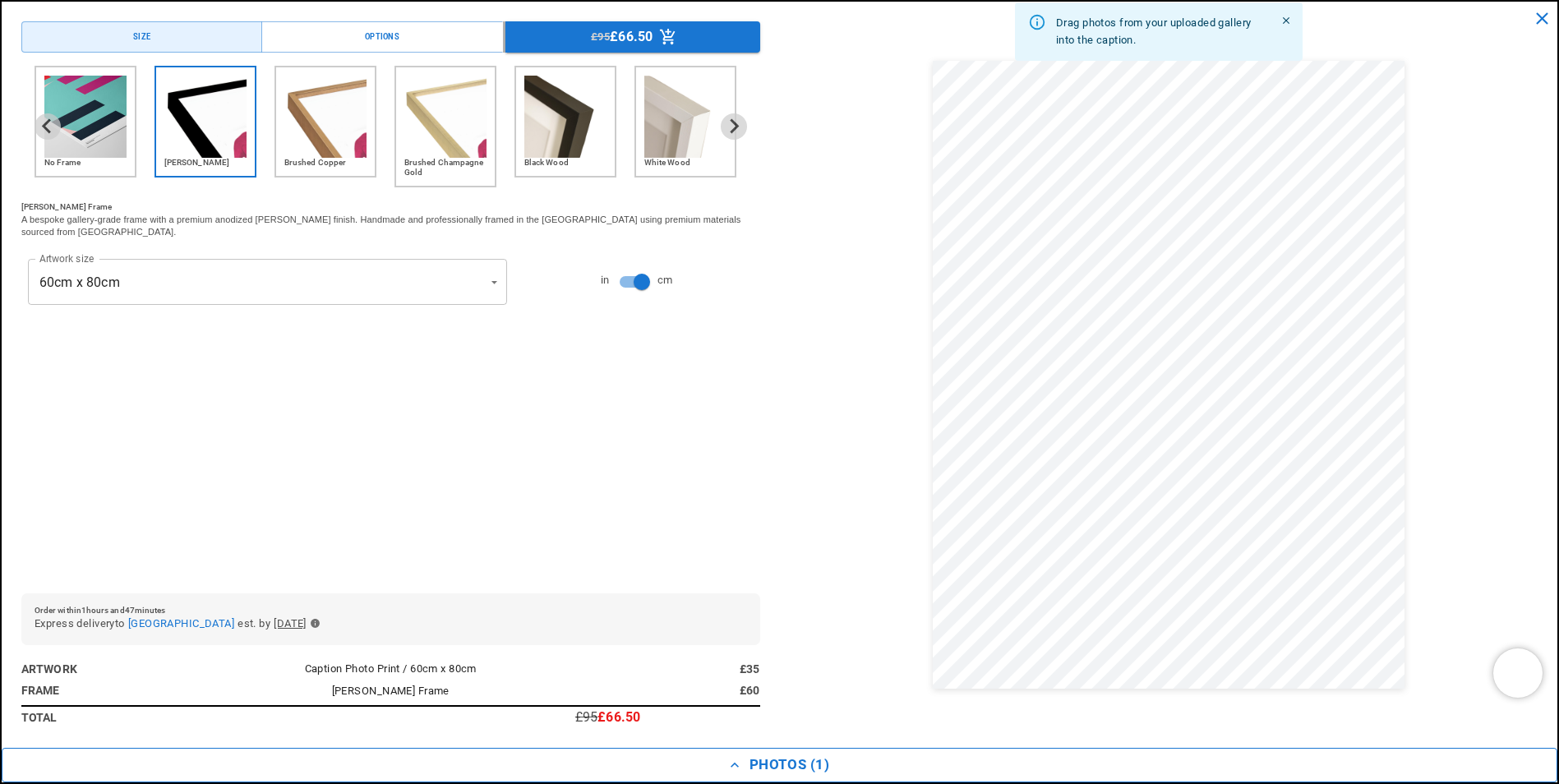
scroll to position [0, 0]
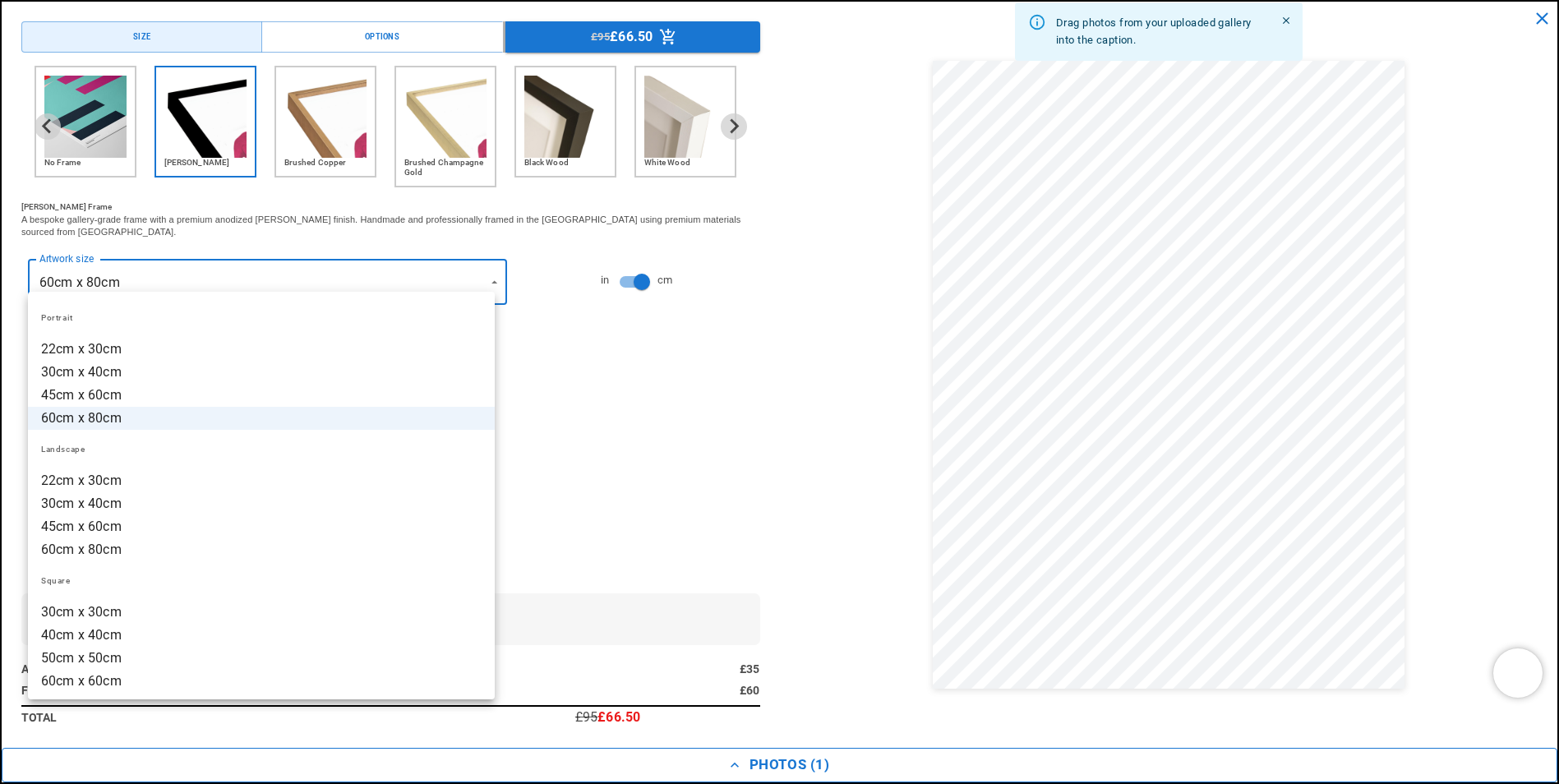
click at [112, 482] on li "22cm x 30cm" at bounding box center [261, 480] width 467 height 23
type input "**********"
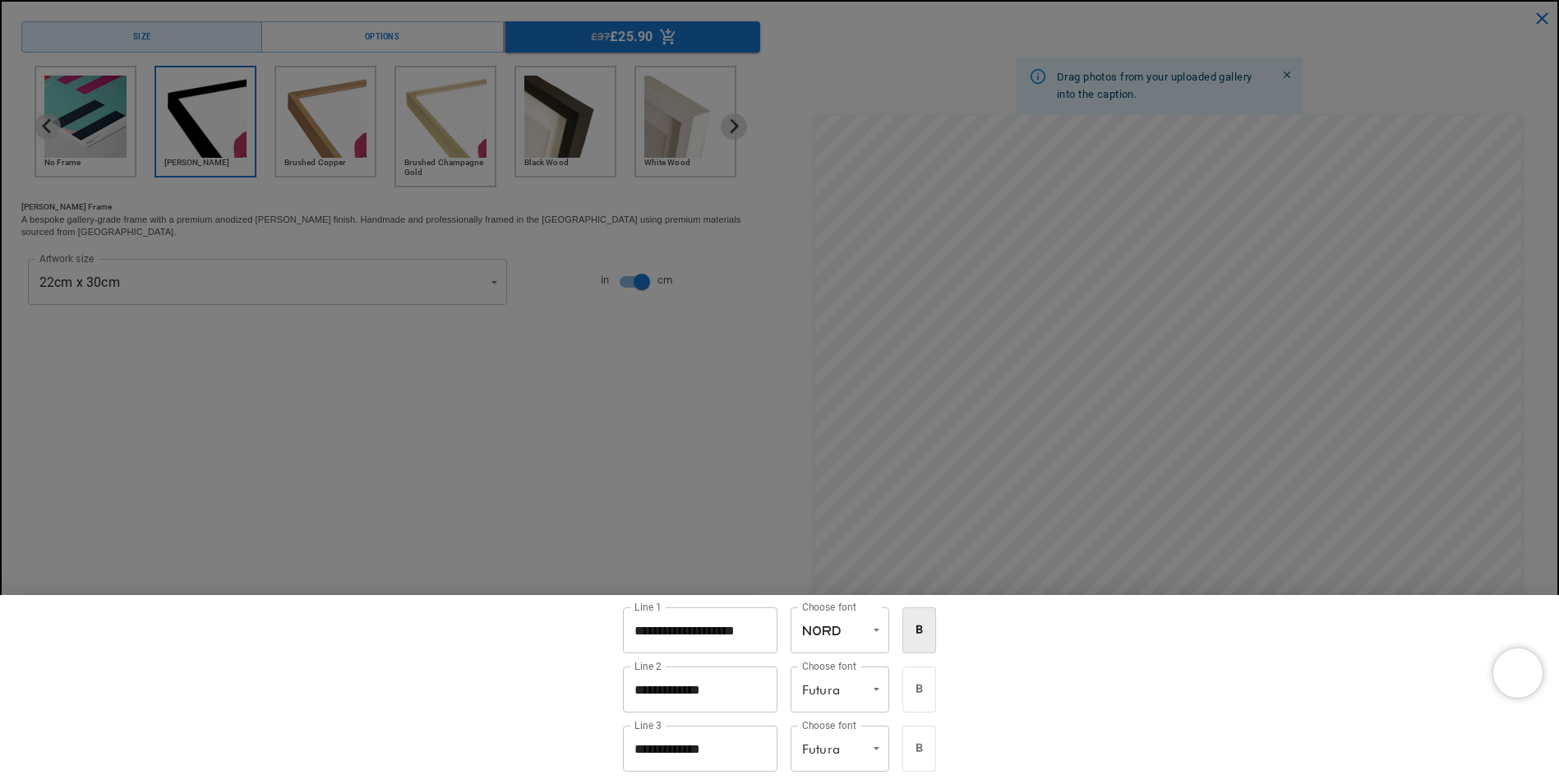
scroll to position [0, 641]
click at [846, 673] on li "Futura" at bounding box center [848, 671] width 99 height 23
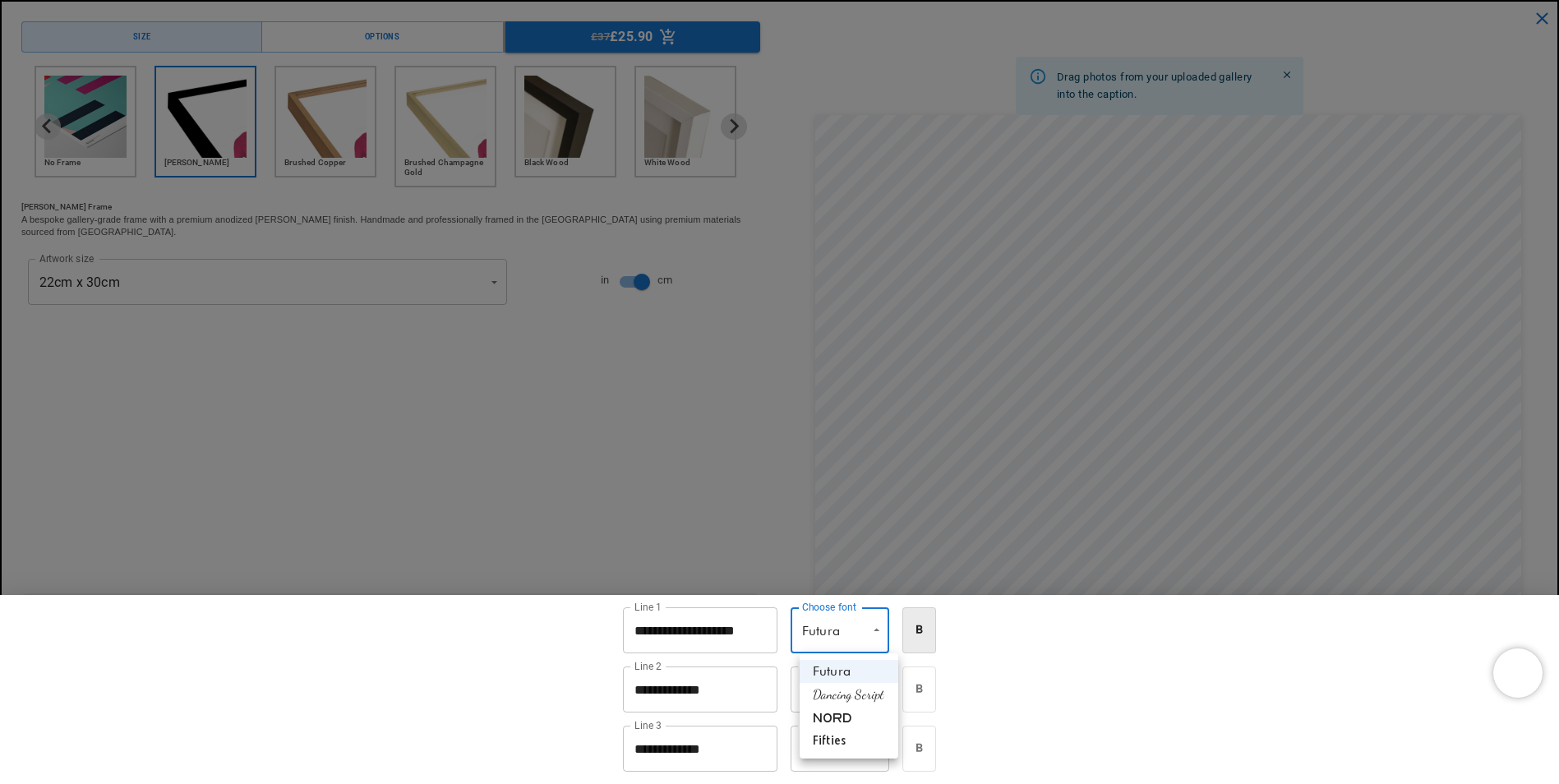
scroll to position [0, 321]
click at [858, 718] on li "Nord" at bounding box center [848, 716] width 99 height 23
type input "****"
